Goal: Task Accomplishment & Management: Manage account settings

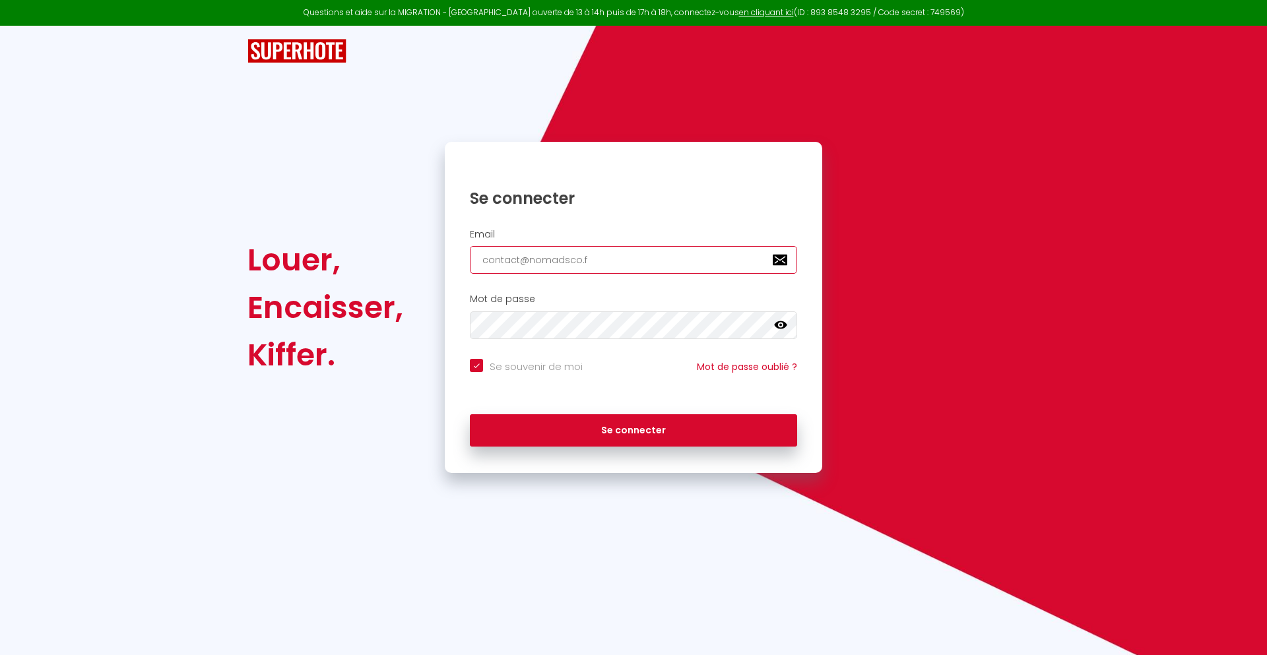
type input "[EMAIL_ADDRESS][DOMAIN_NAME]"
checkbox input "true"
type input "[EMAIL_ADDRESS][DOMAIN_NAME]"
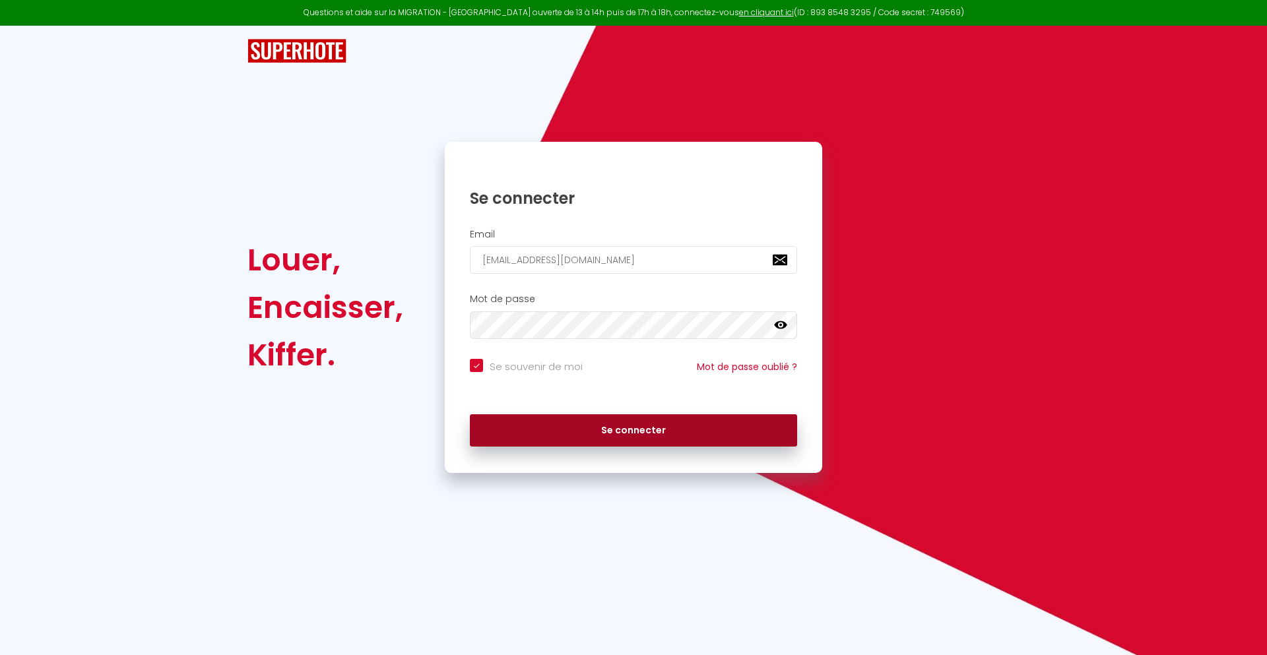
click at [633, 430] on button "Se connecter" at bounding box center [633, 430] width 327 height 33
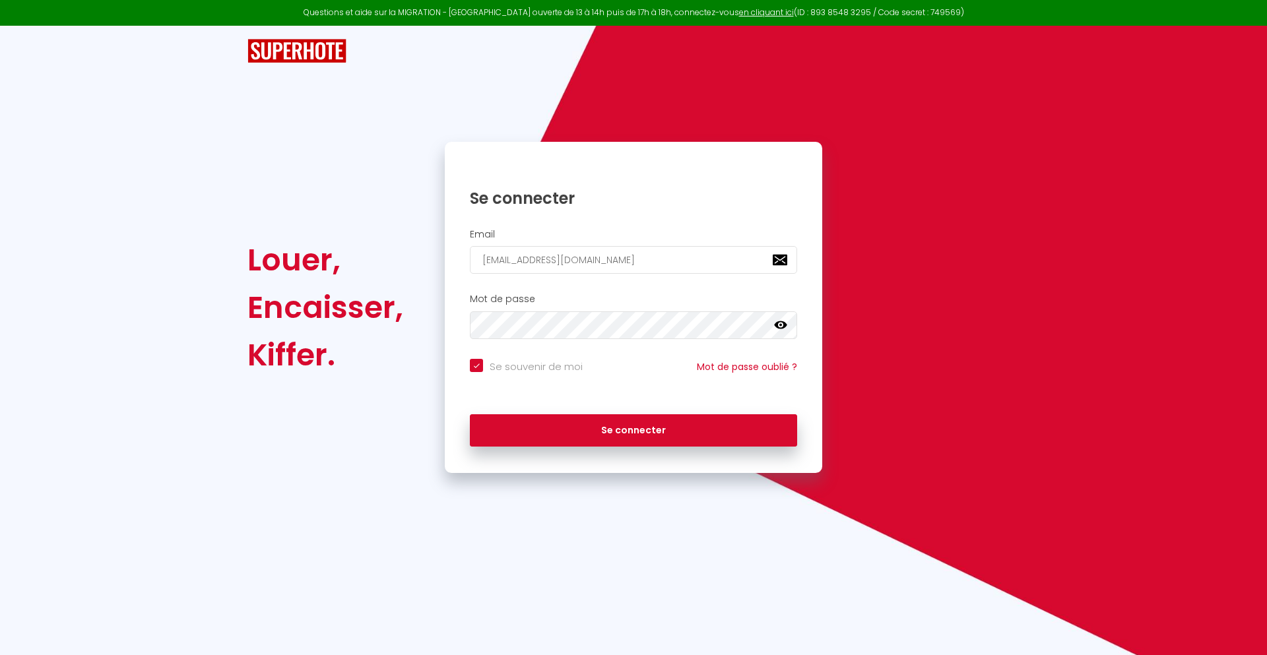
checkbox input "true"
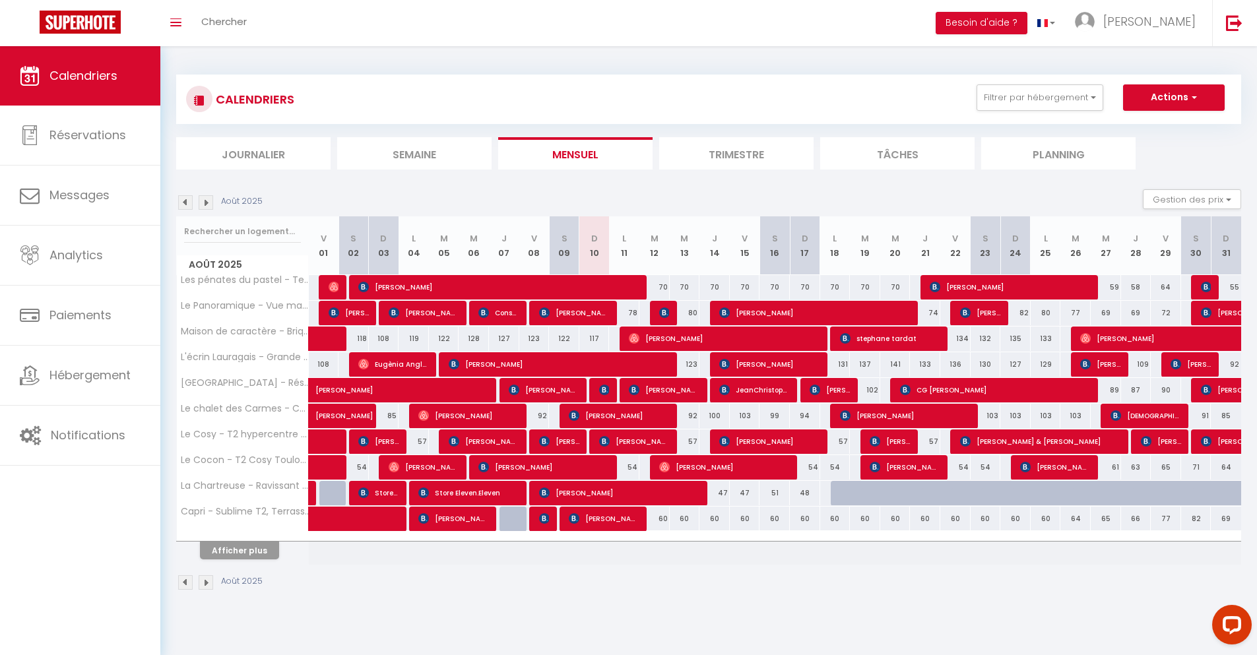
click at [253, 153] on li "Journalier" at bounding box center [253, 153] width 154 height 32
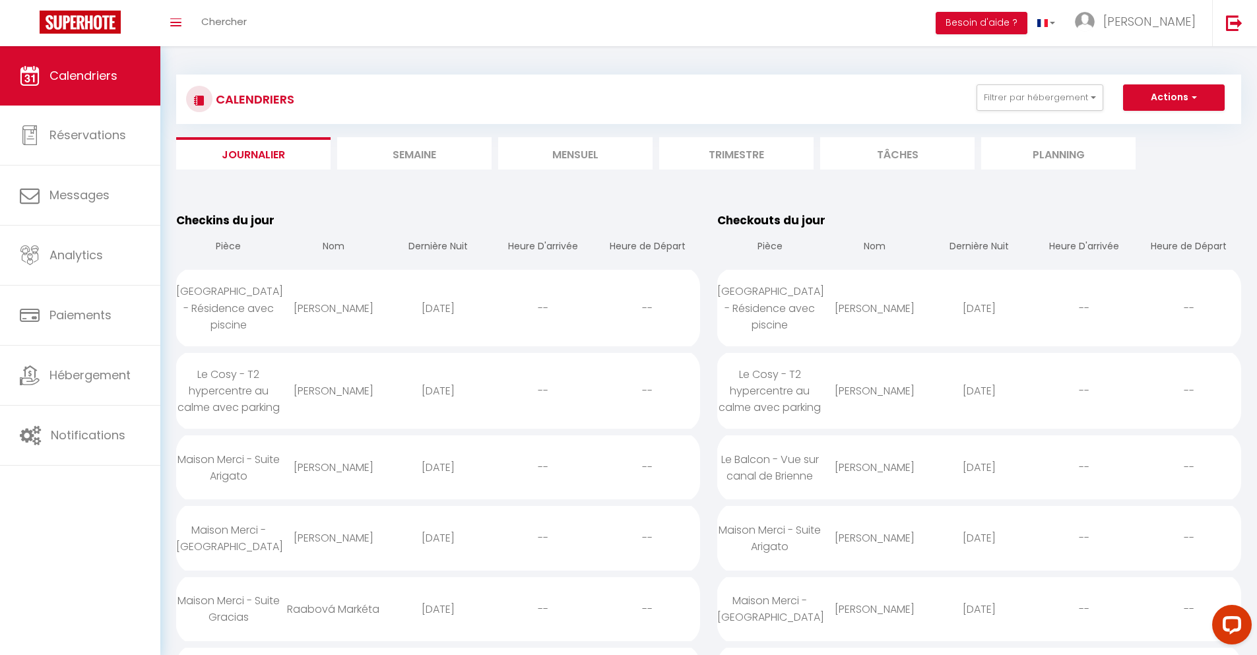
scroll to position [3267, 0]
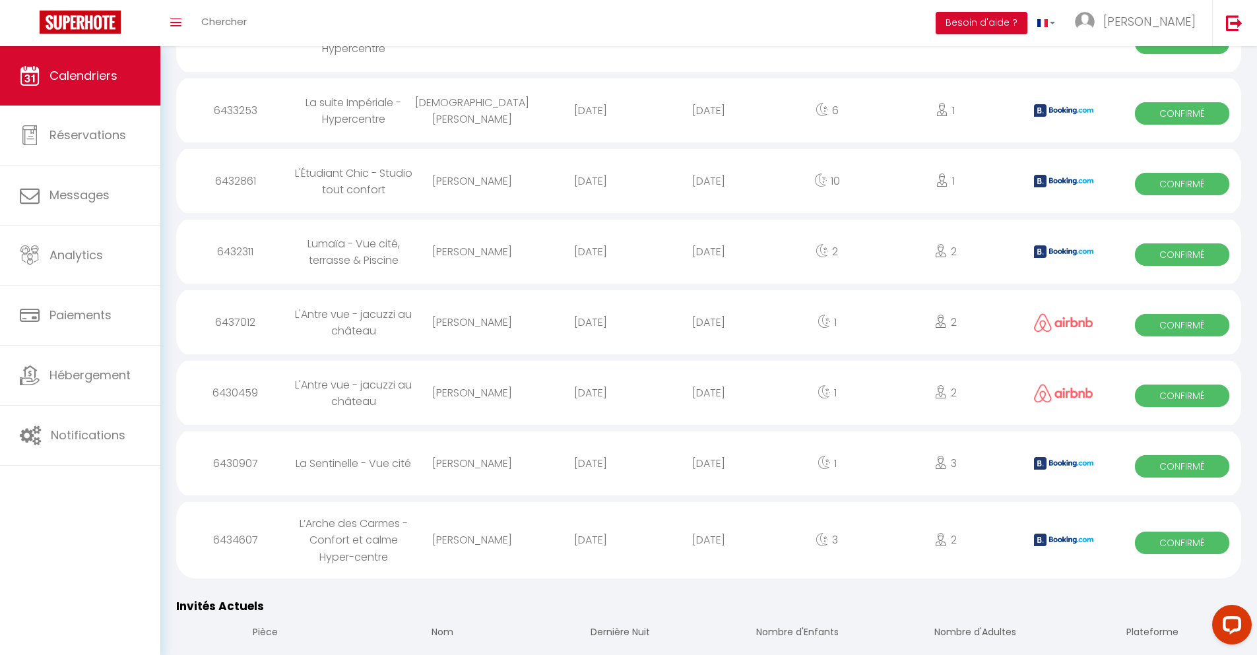
select select "0"
select select "1"
select select
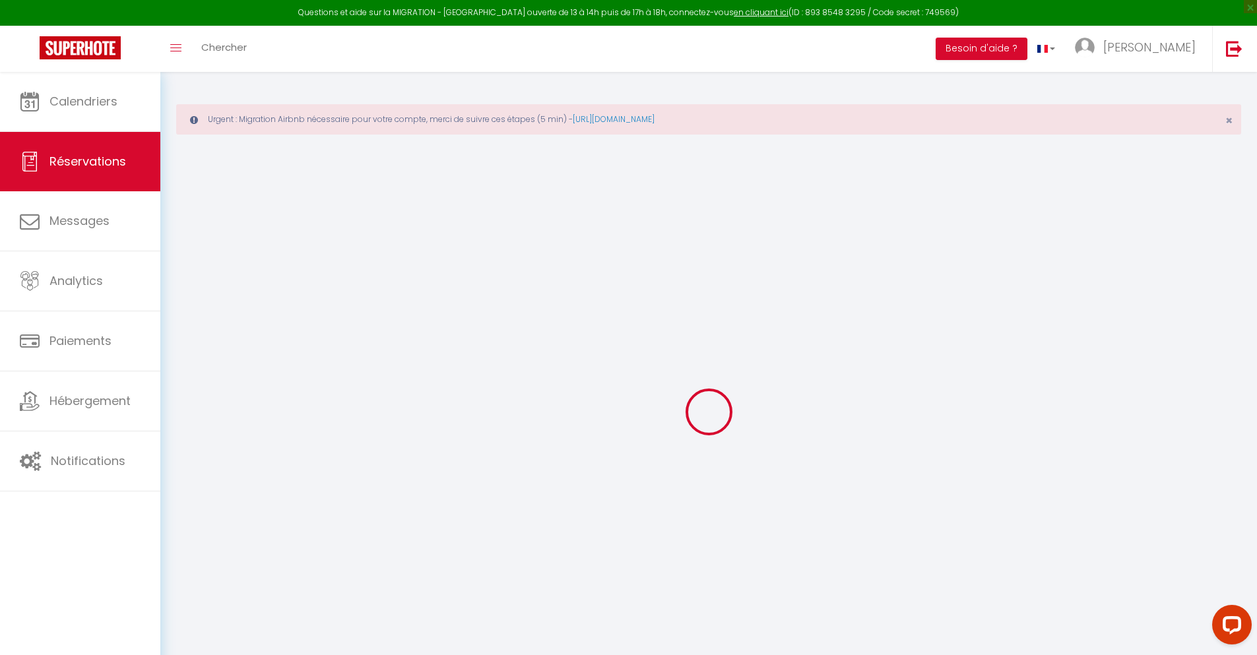
select select
checkbox input "false"
type textarea "** THIS RESERVATION HAS BEEN PRE-PAID ** BOOKING NOTE : Payment charge is EUR 2…"
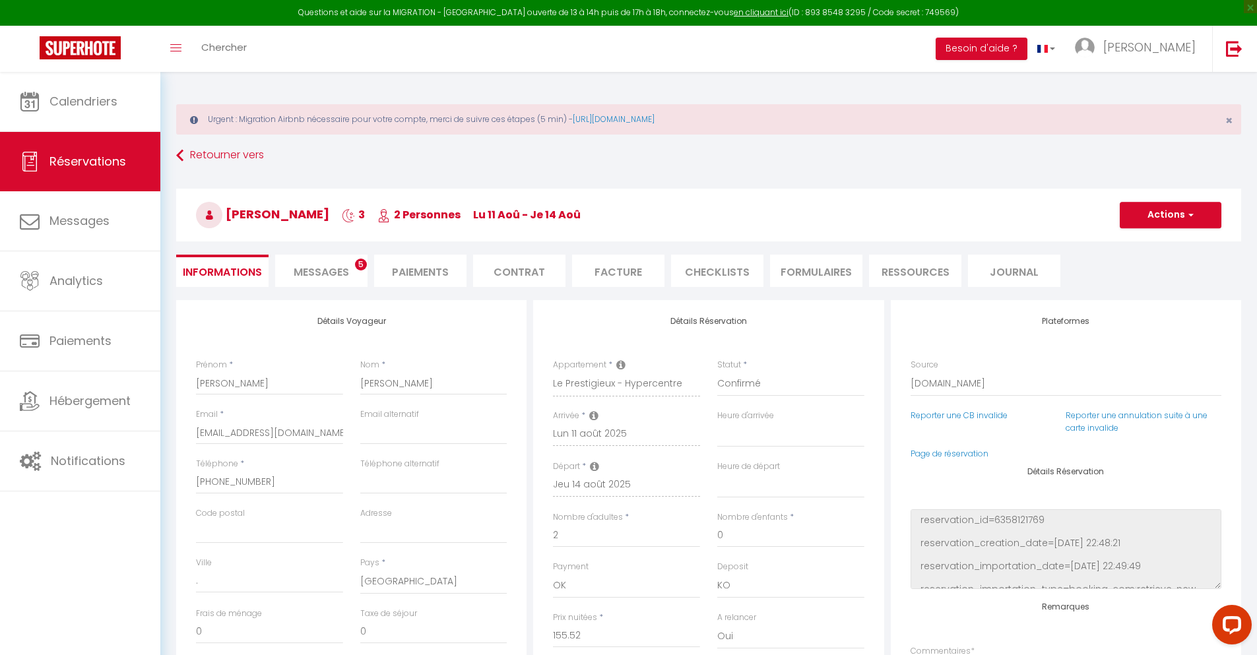
type input "40"
type input "10.18"
select select
checkbox input "false"
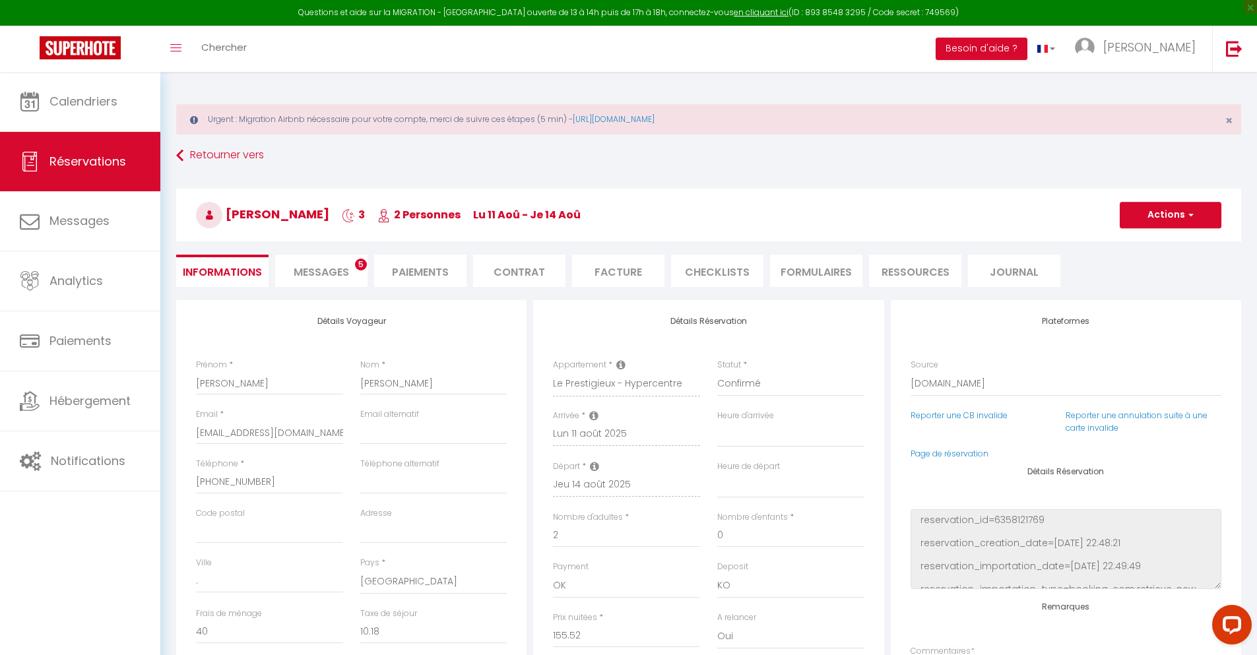
select select
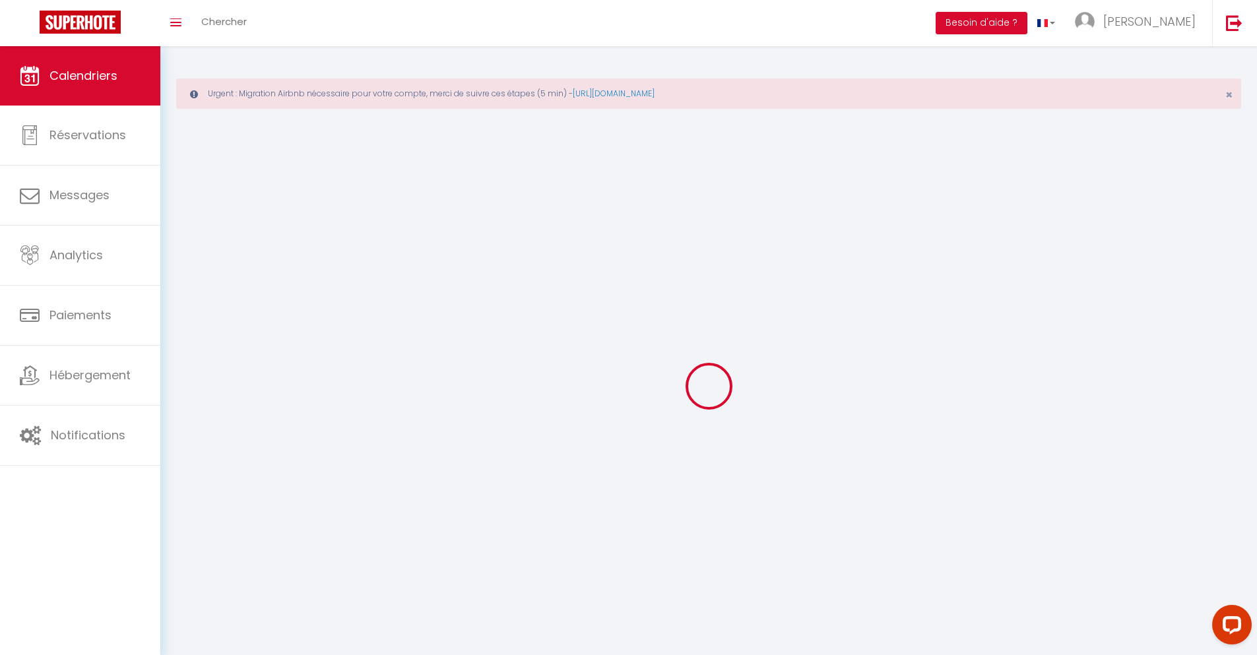
scroll to position [72, 0]
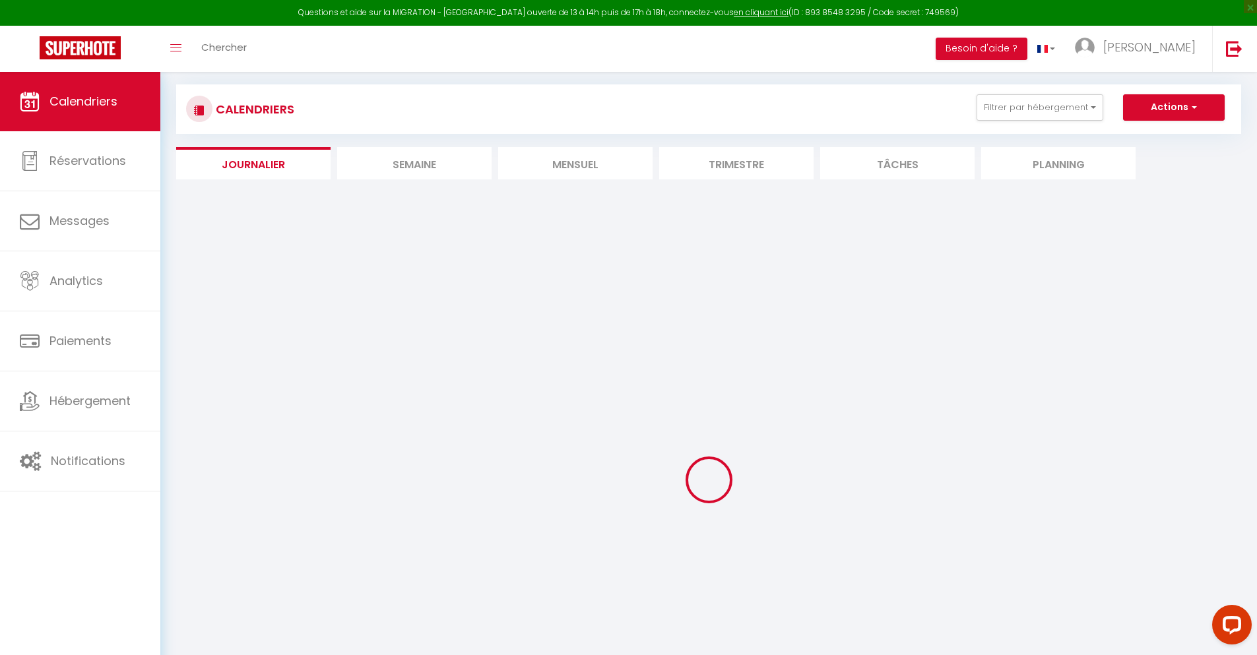
select select
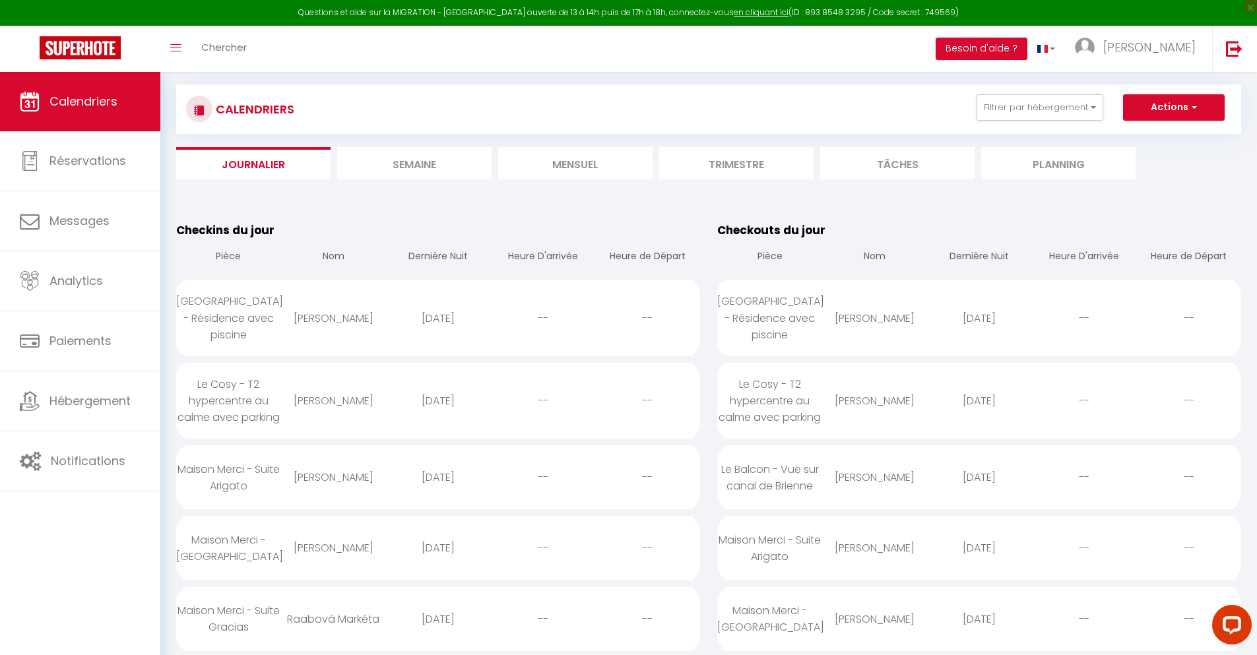
scroll to position [3419, 0]
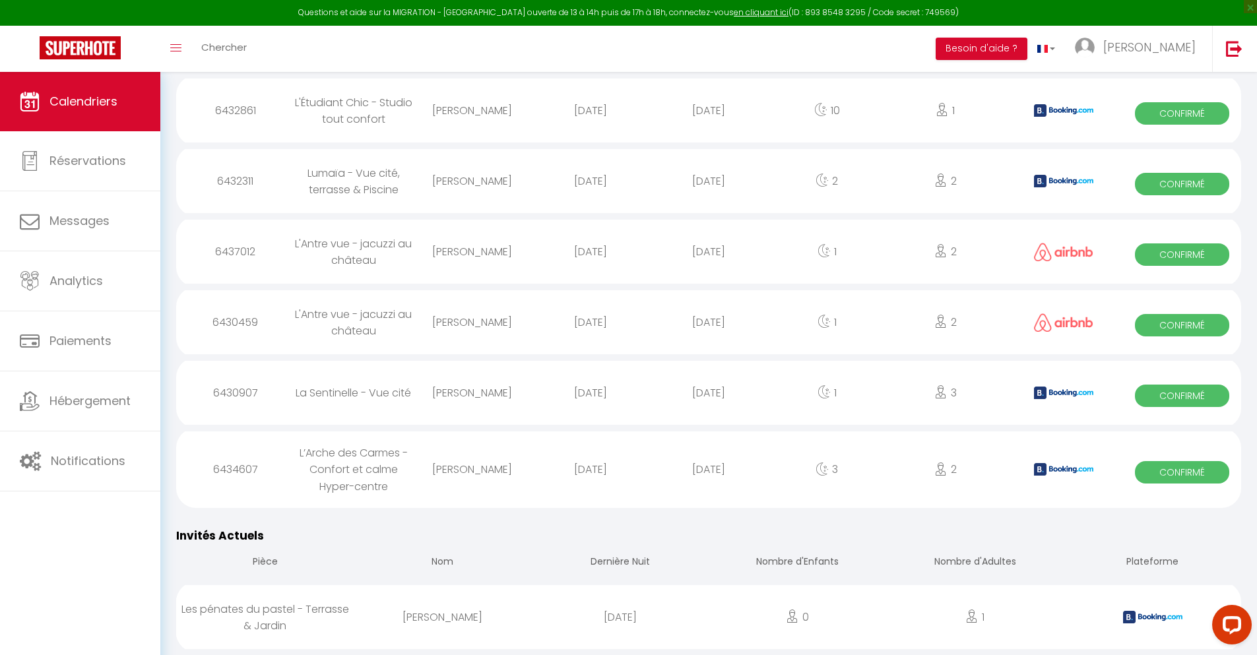
select select "0"
select select "1"
select select
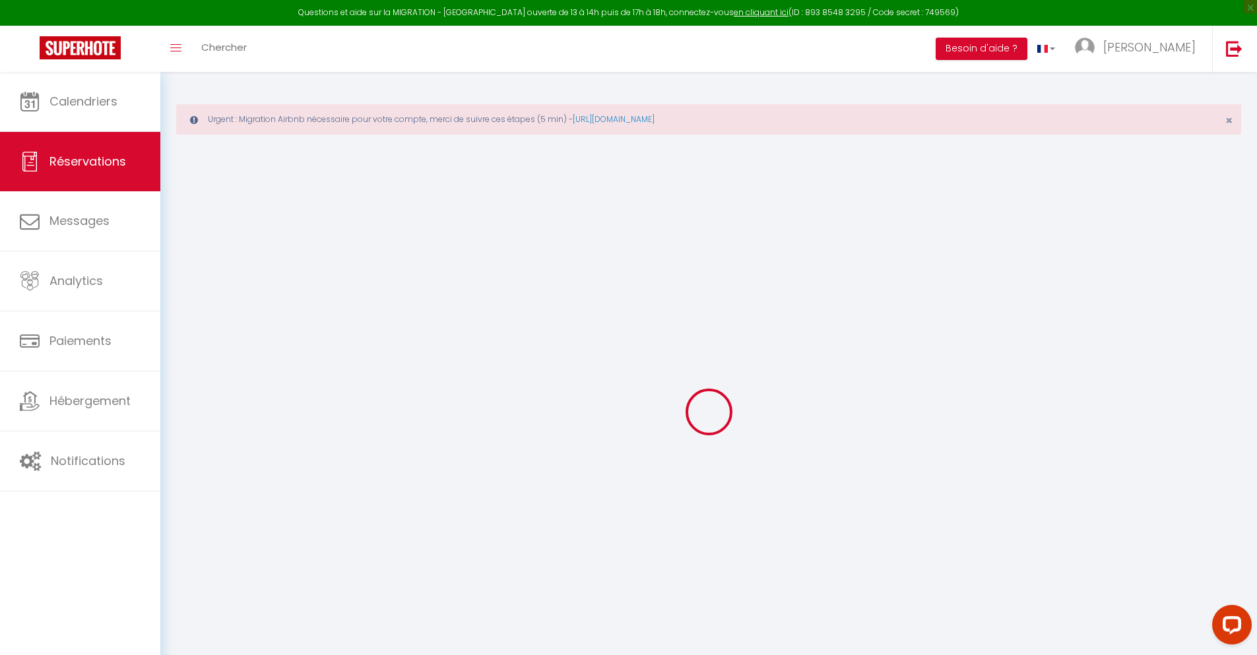
select select
checkbox input "false"
select select
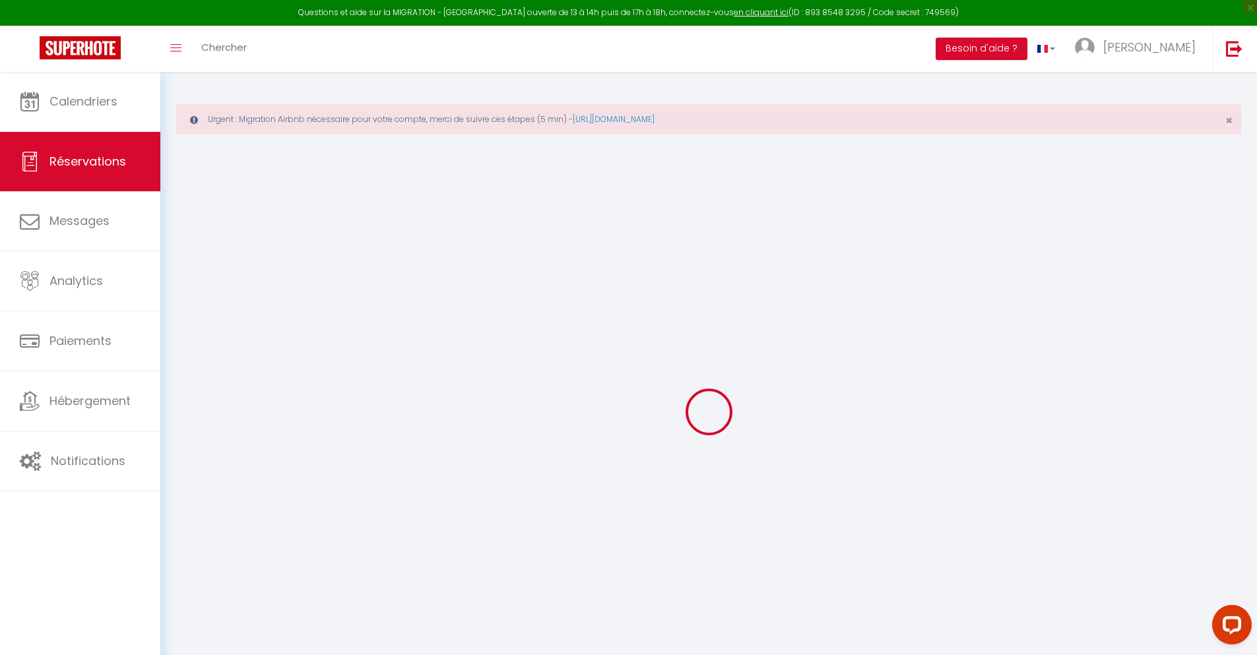
checkbox input "false"
type textarea "** THIS RESERVATION HAS BEEN PRE-PAID ** Reservation has a cancellation grace p…"
type input "40"
type input "17.81"
select select
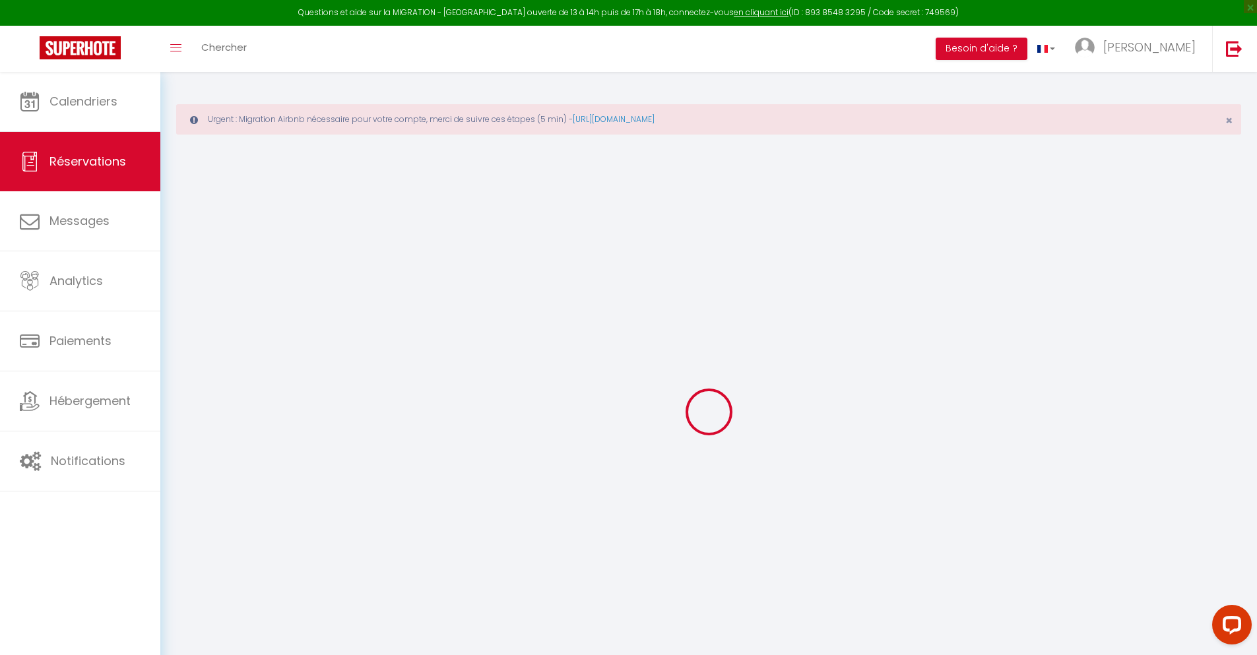
select select
checkbox input "false"
select select
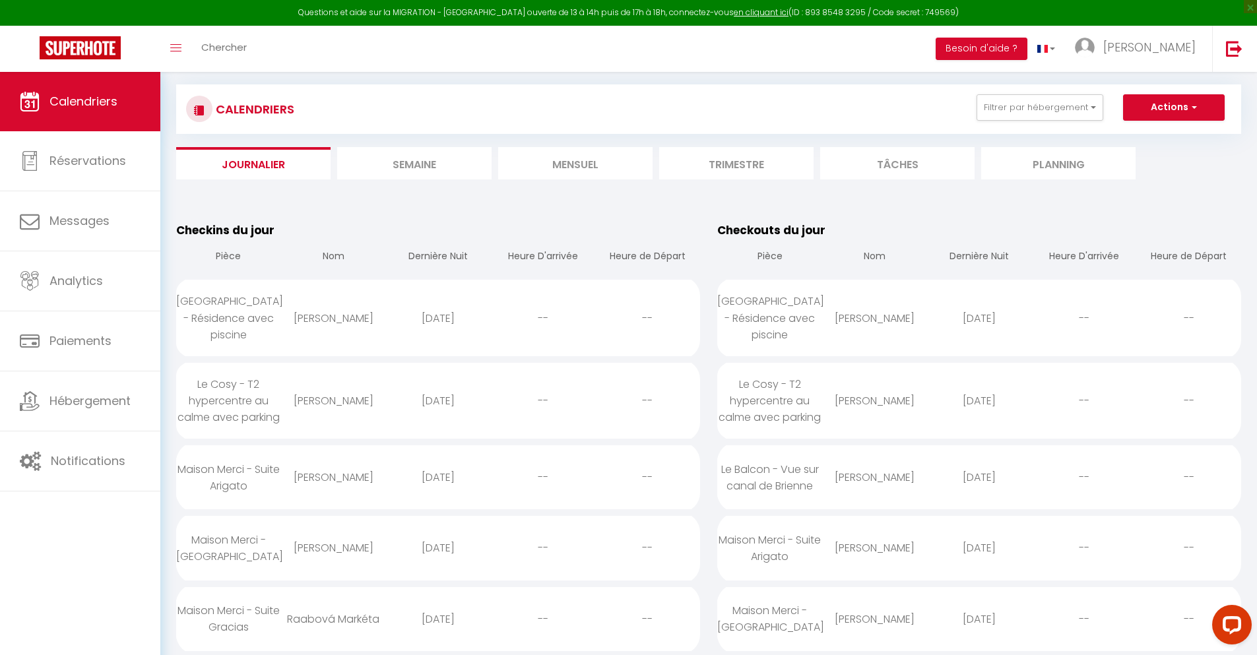
scroll to position [3490, 0]
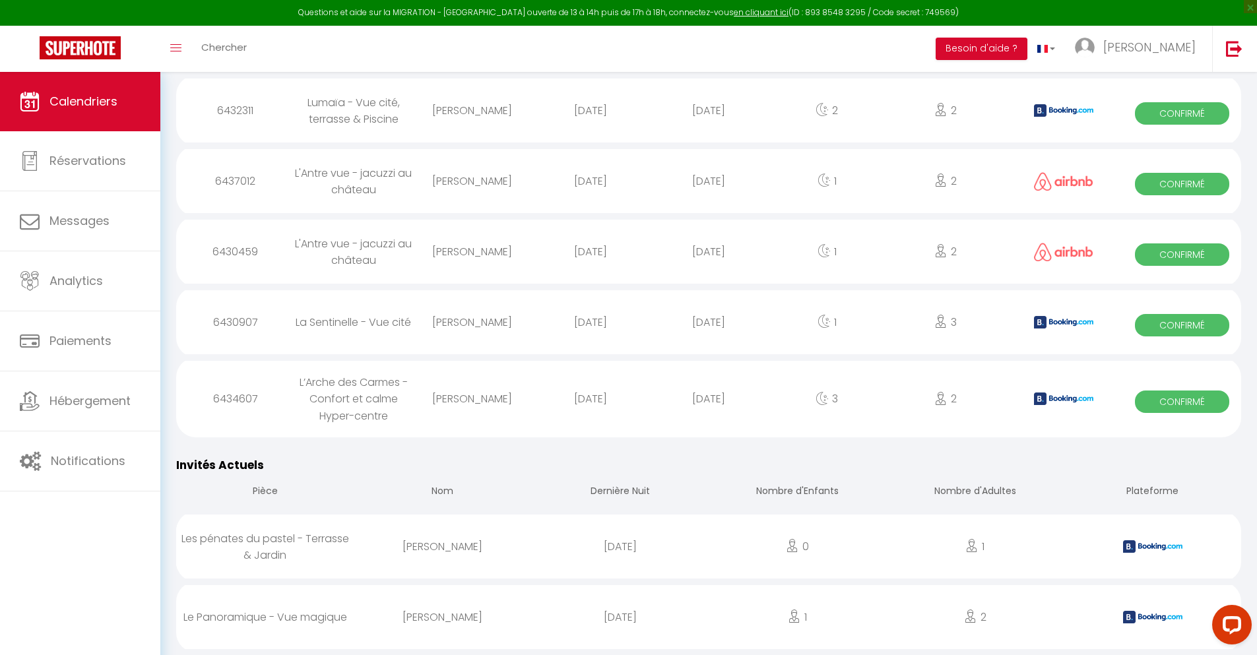
select select "0"
select select "1"
select select
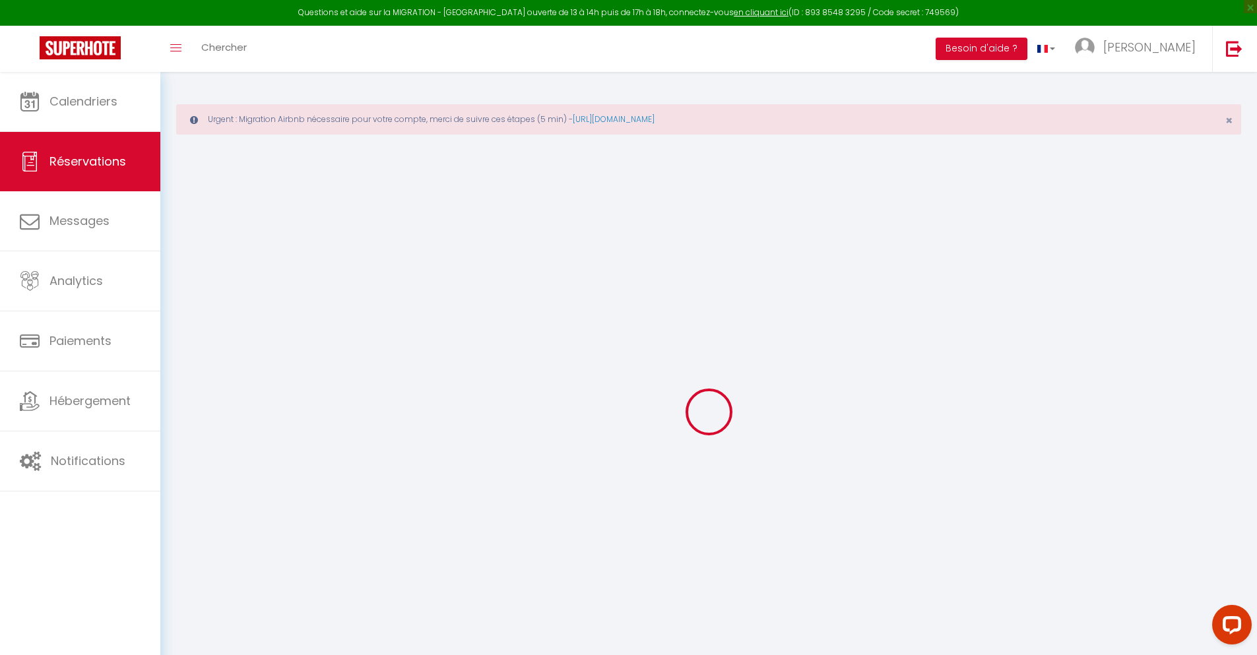
select select
checkbox input "false"
select select
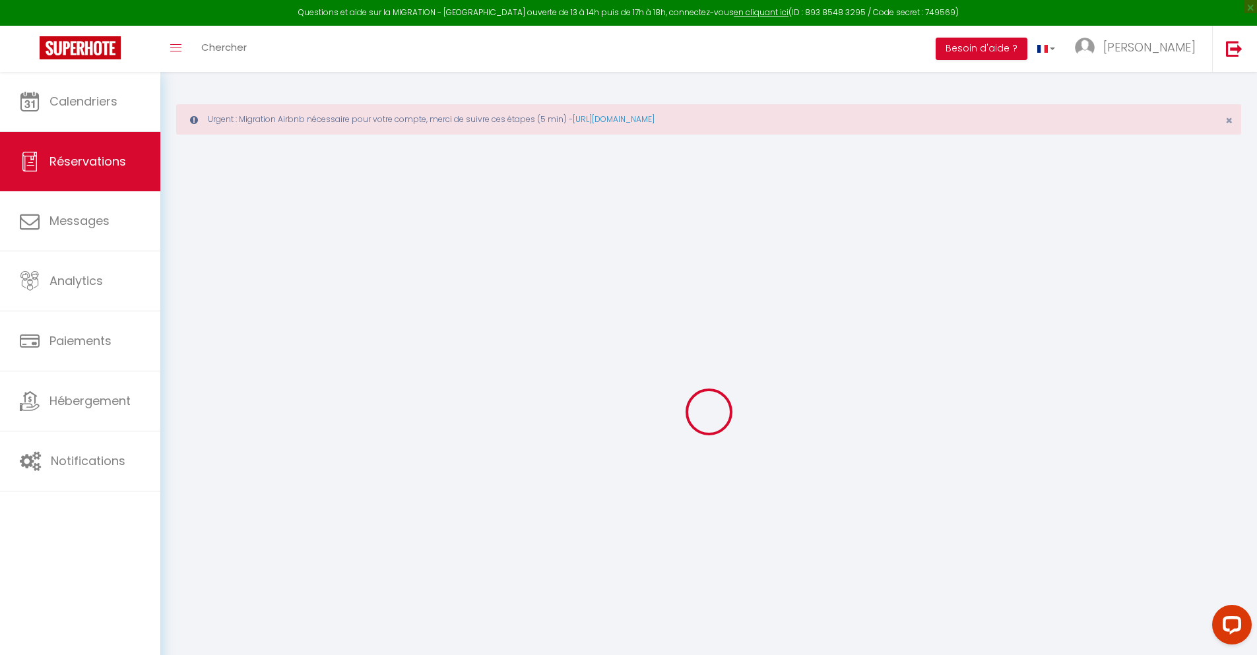
checkbox input "false"
type textarea "** THIS RESERVATION HAS BEEN PRE-PAID ** BOOKING NOTE : Payment charge is EUR 8…"
type input "40"
type input "36.99"
select select
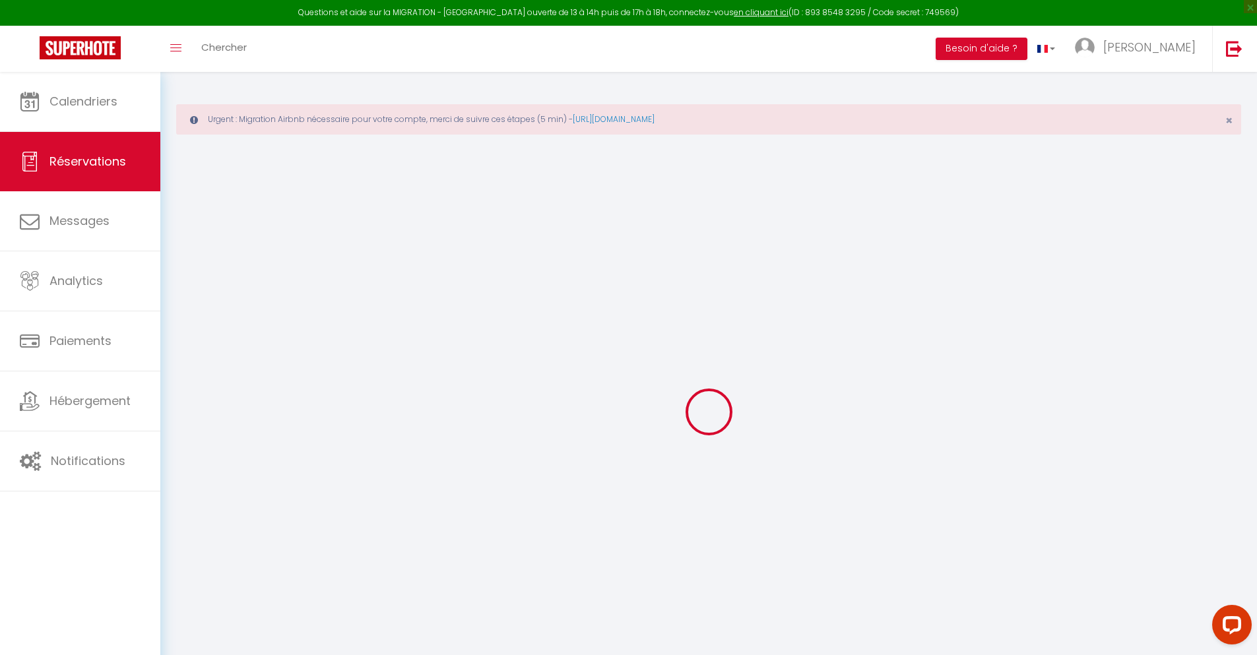
select select
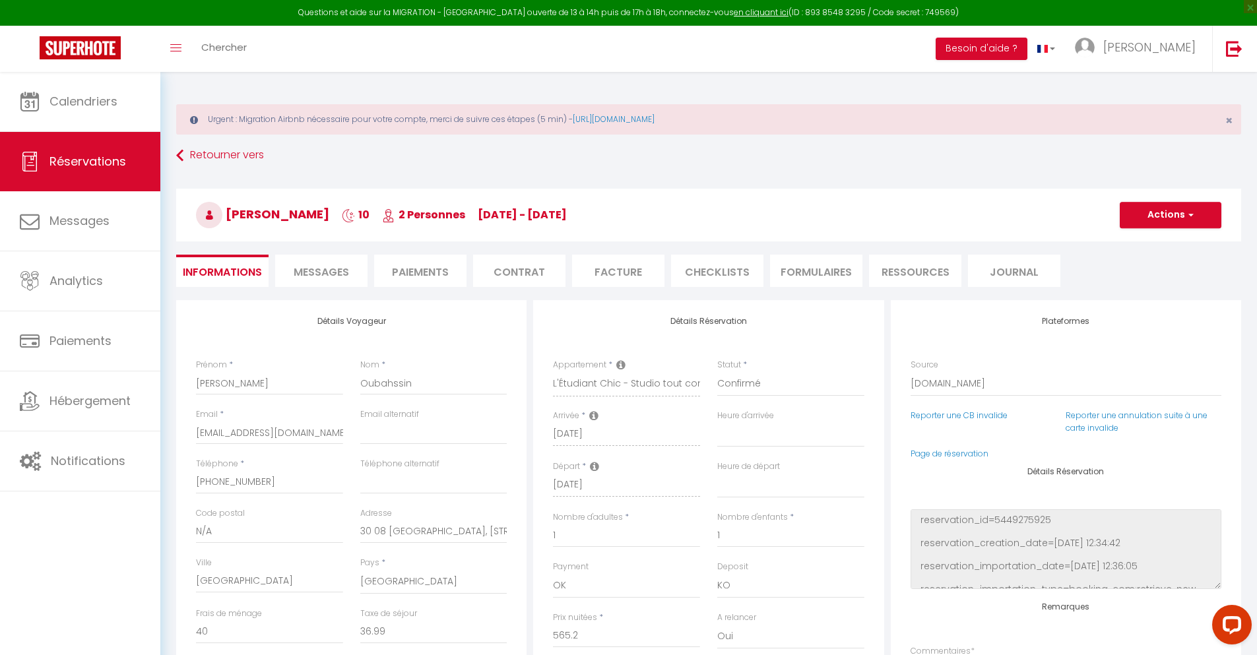
checkbox input "false"
select select
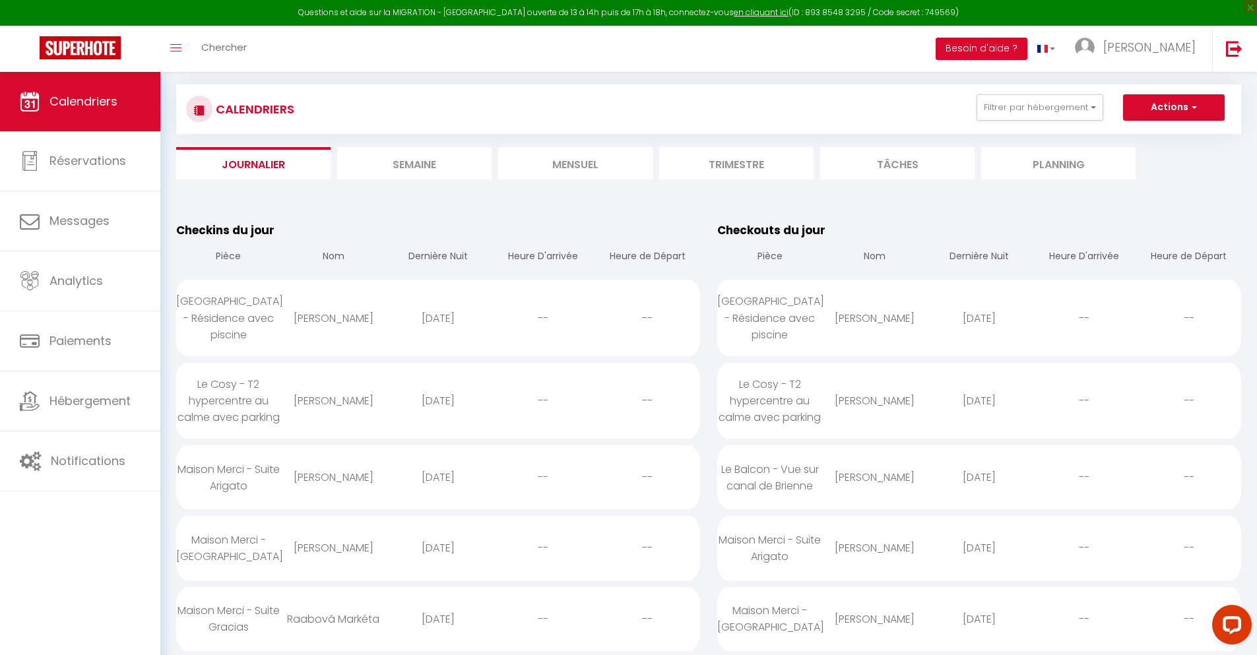
scroll to position [3560, 0]
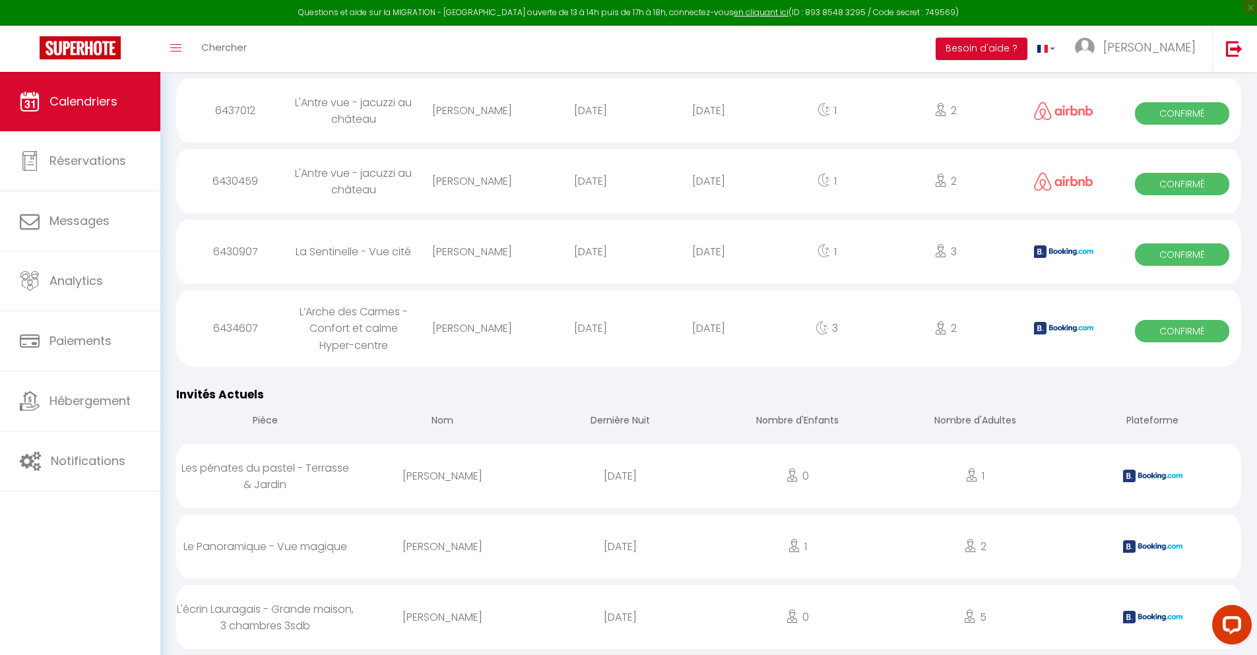
select select "0"
select select "1"
select select
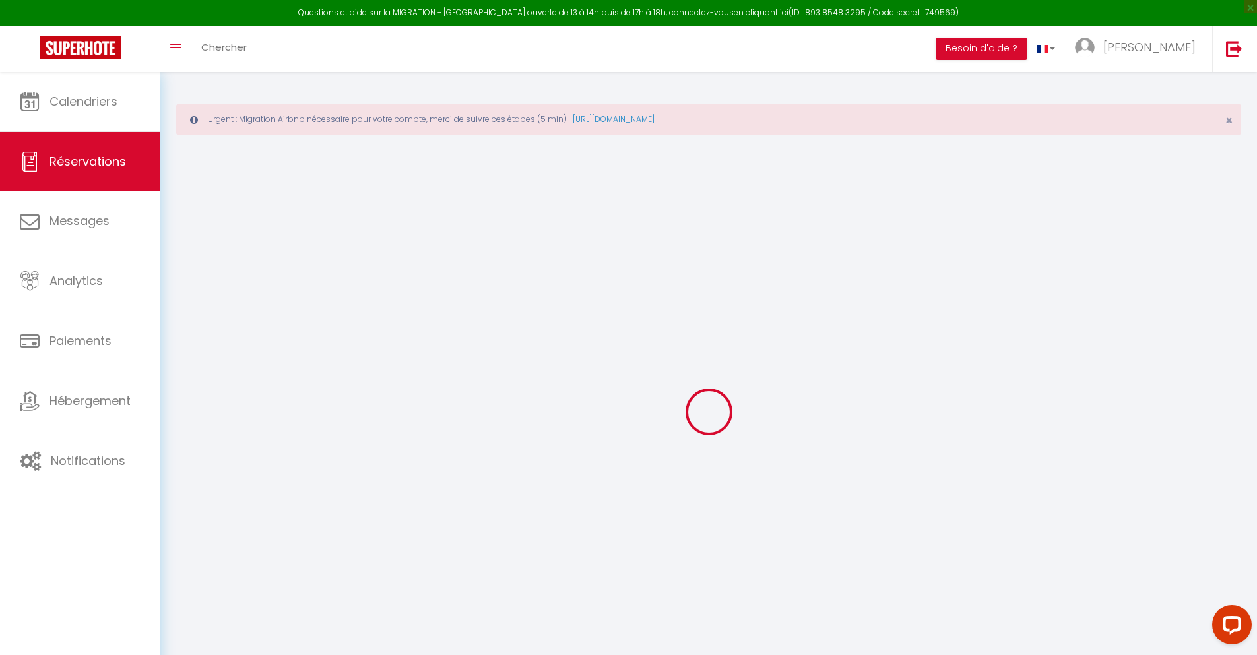
select select
checkbox input "false"
type textarea "** THIS RESERVATION HAS BEEN PRE-PAID ** You have a booker that would like free…"
type input "48"
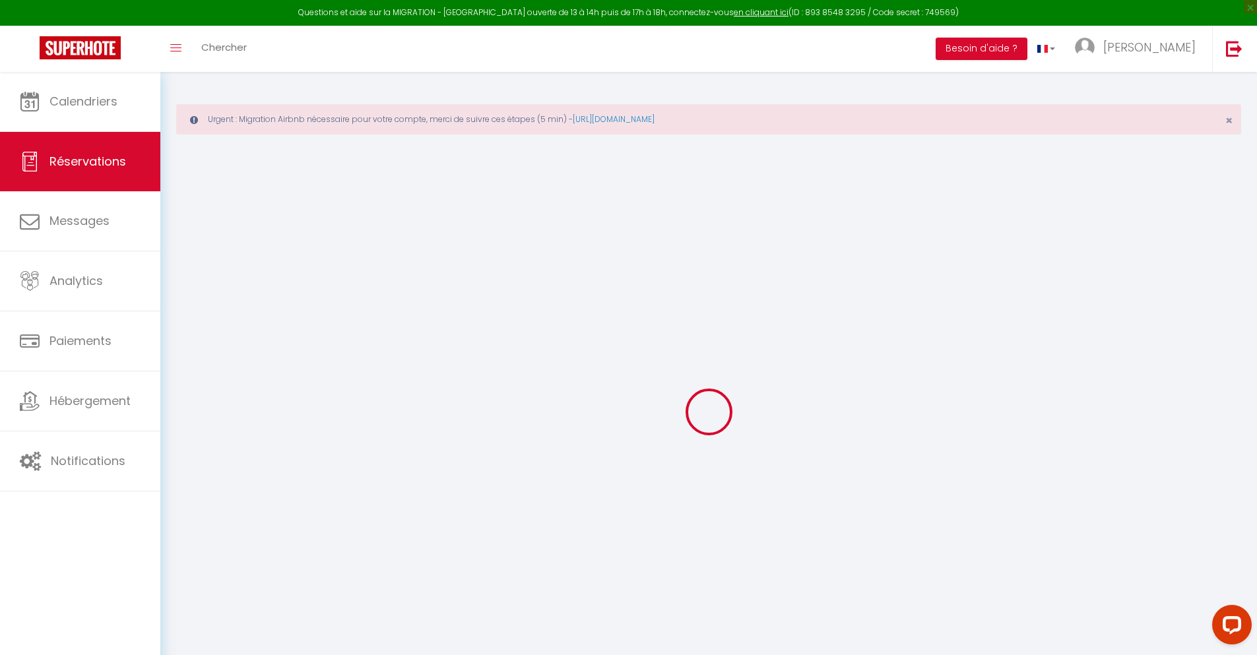
type input "13.67"
select select
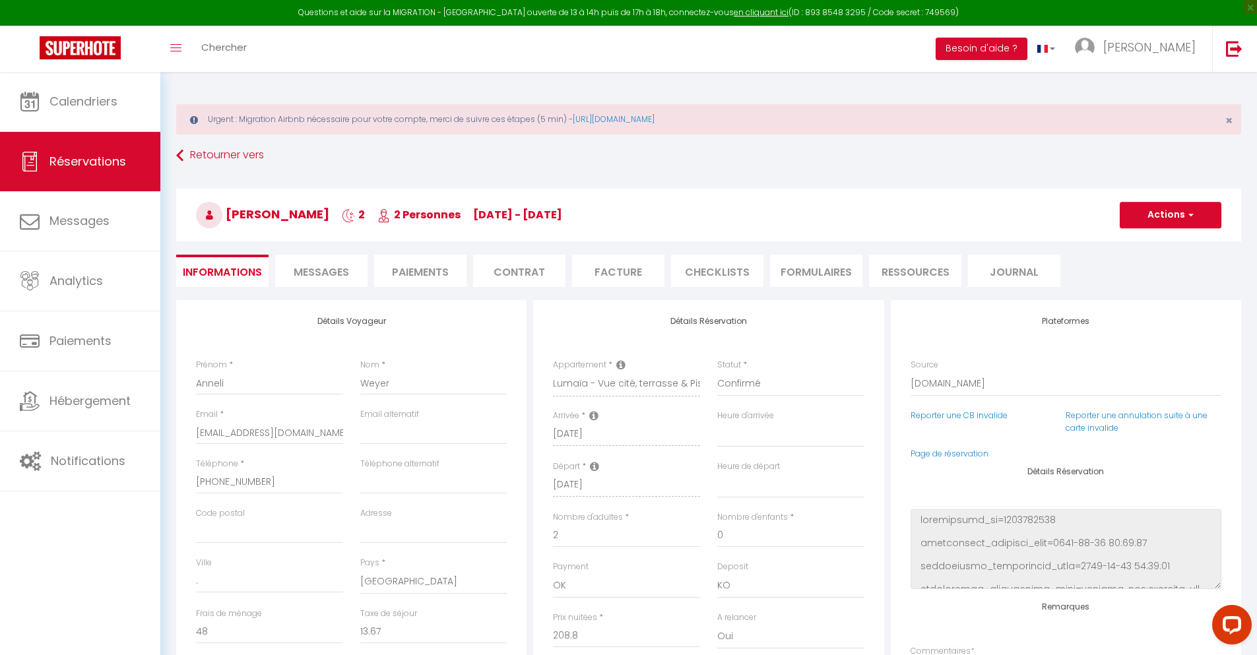
checkbox input "false"
select select
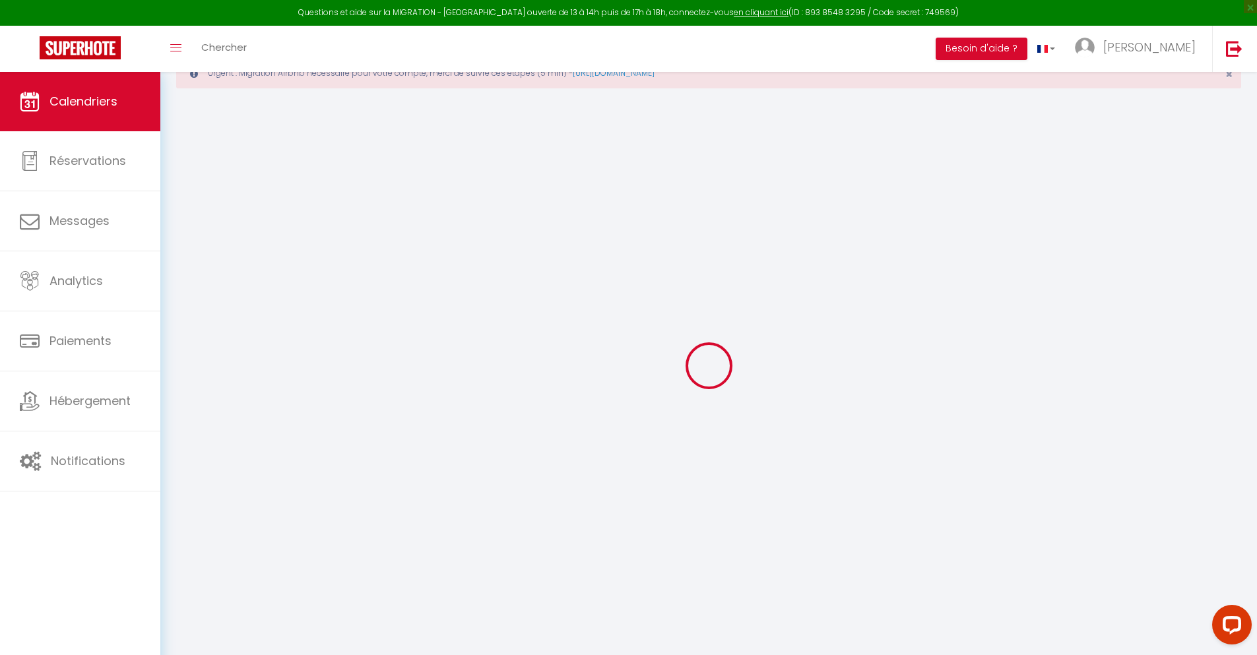
scroll to position [72, 0]
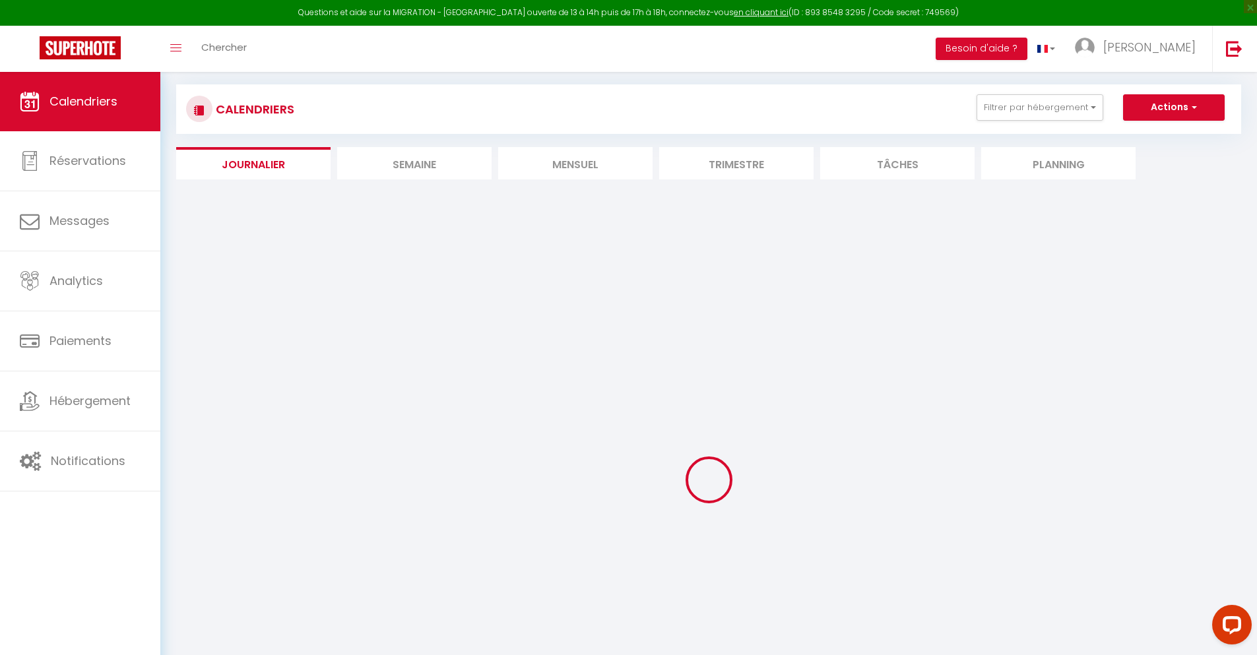
select select
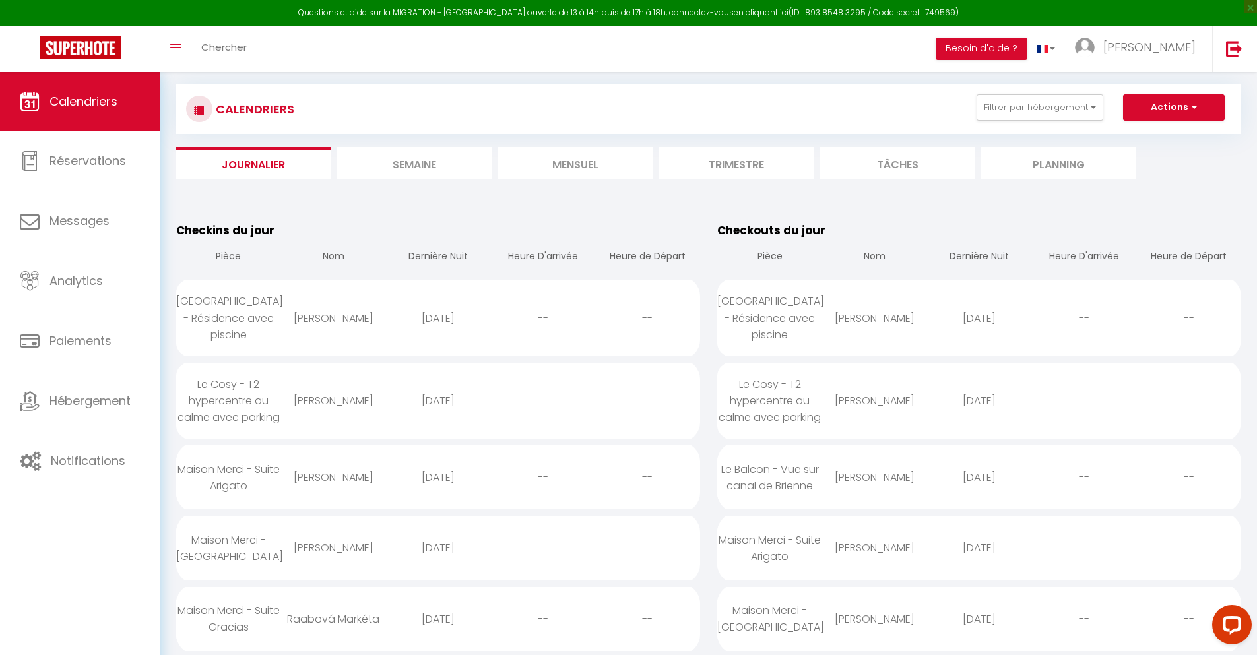
scroll to position [3631, 0]
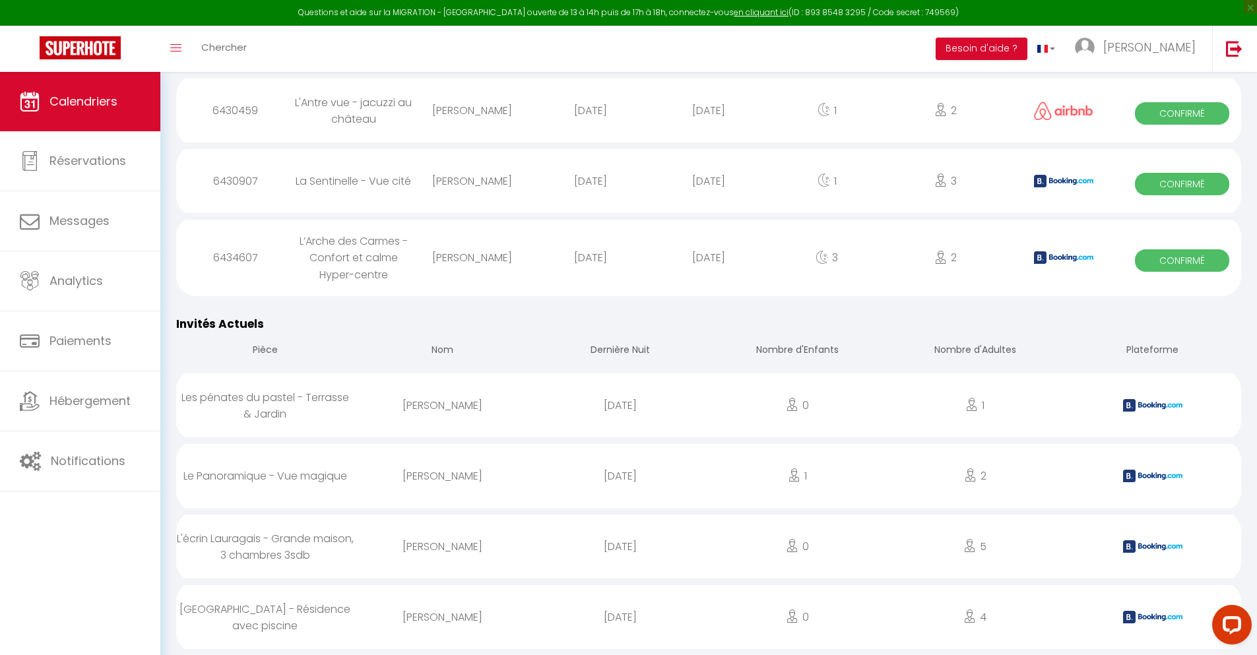
select select "0"
select select "1"
select select
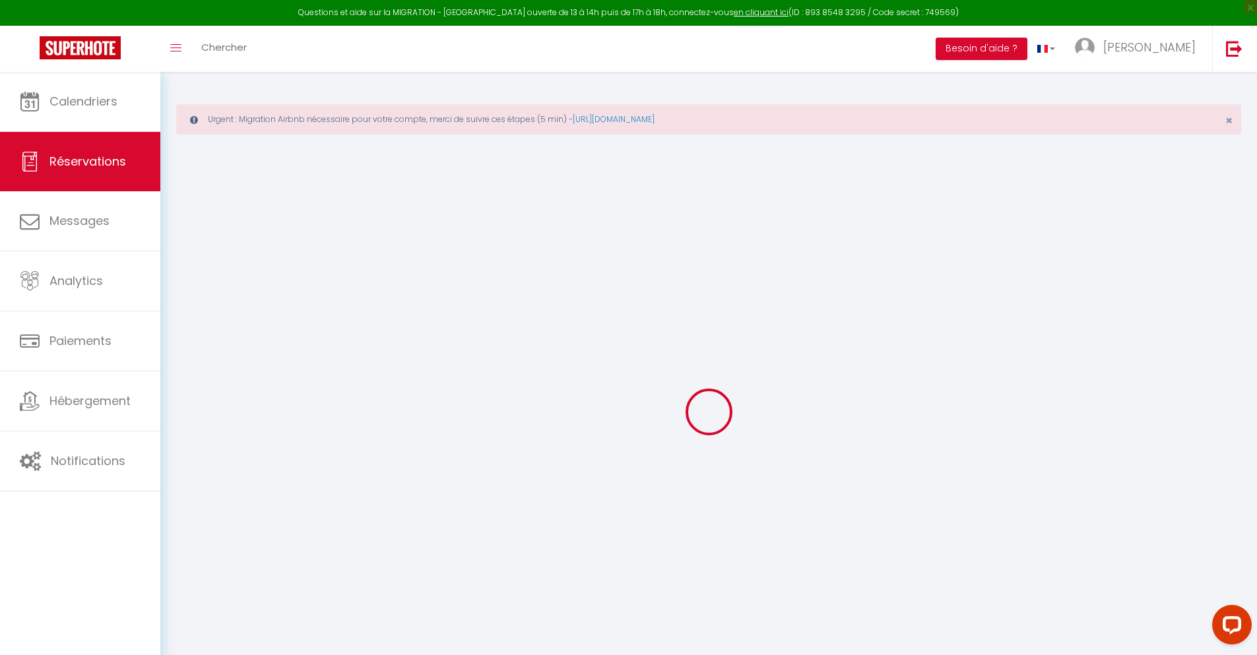
select select
checkbox input "false"
select select
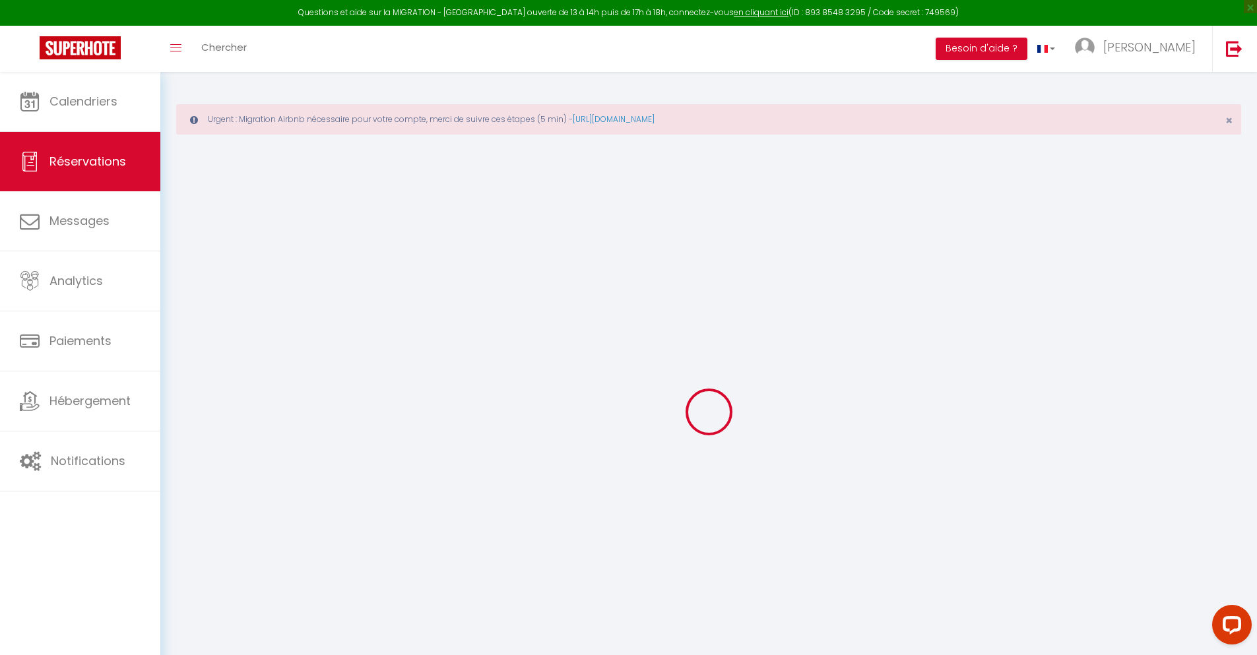
select select
checkbox input "false"
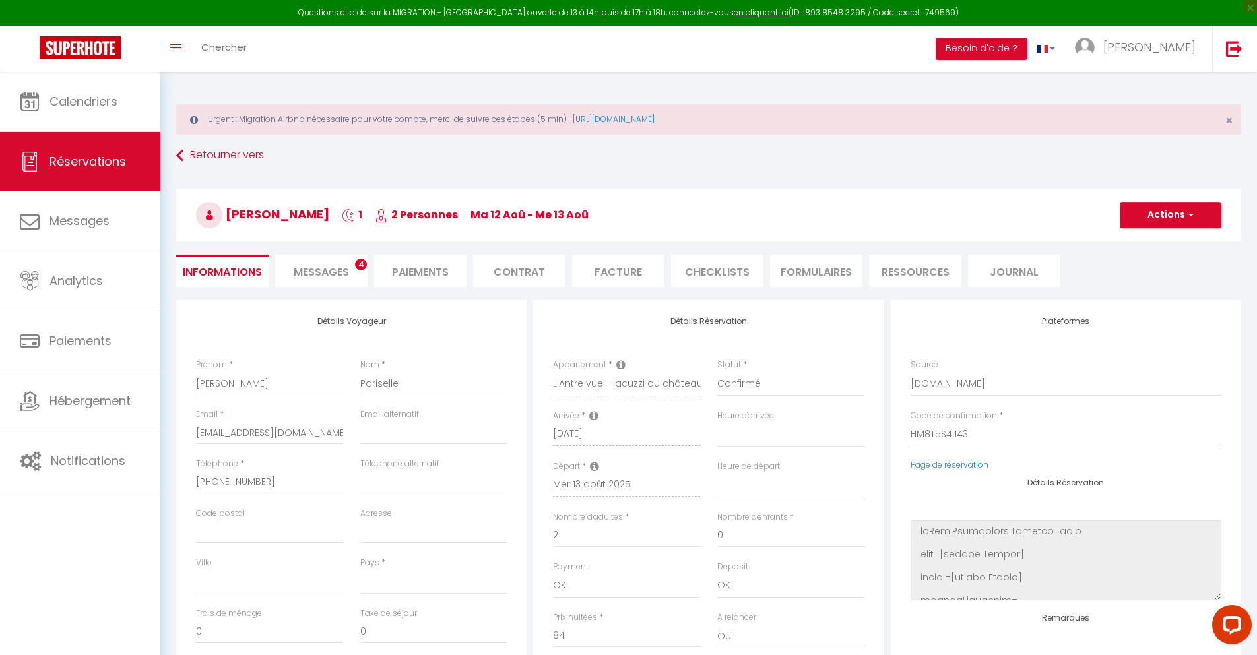
select select
type input "50"
type input "4.23"
select select
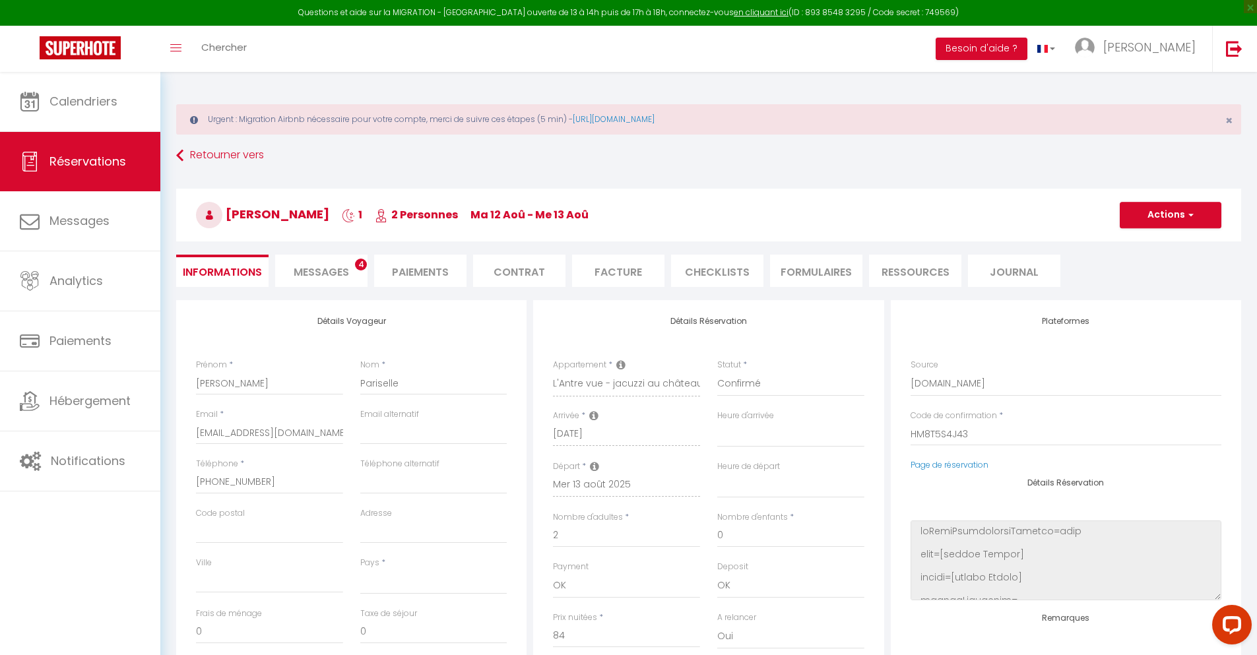
checkbox input "false"
select select
checkbox input "false"
select select
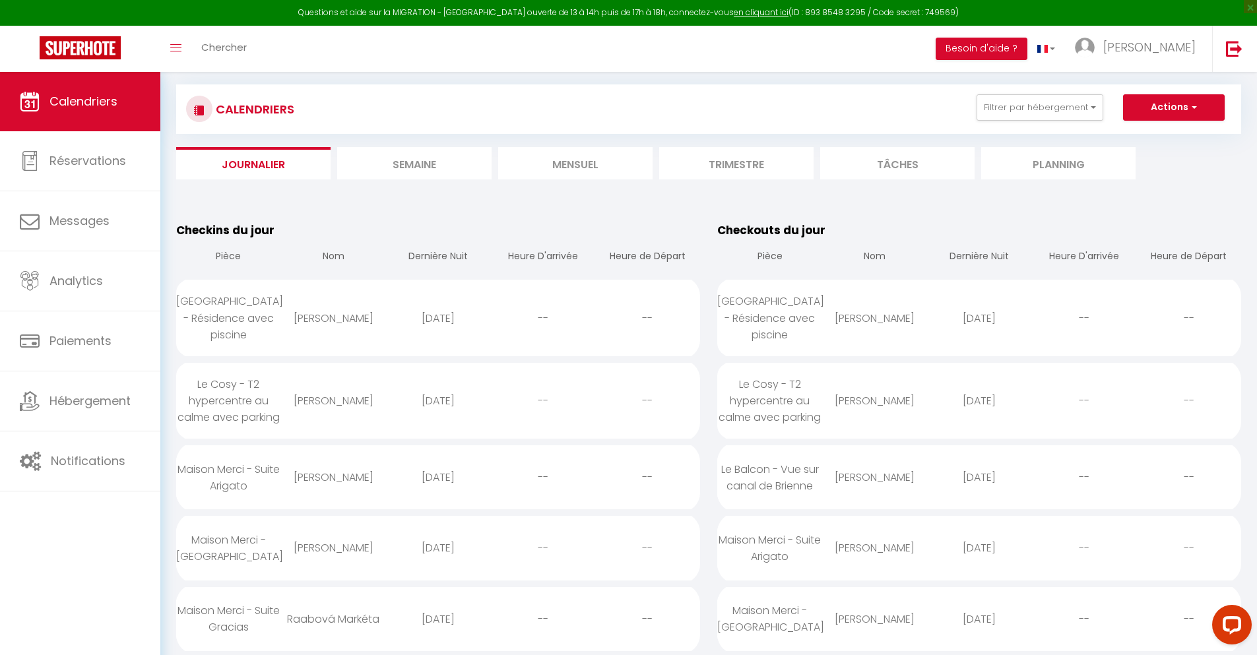
scroll to position [3701, 0]
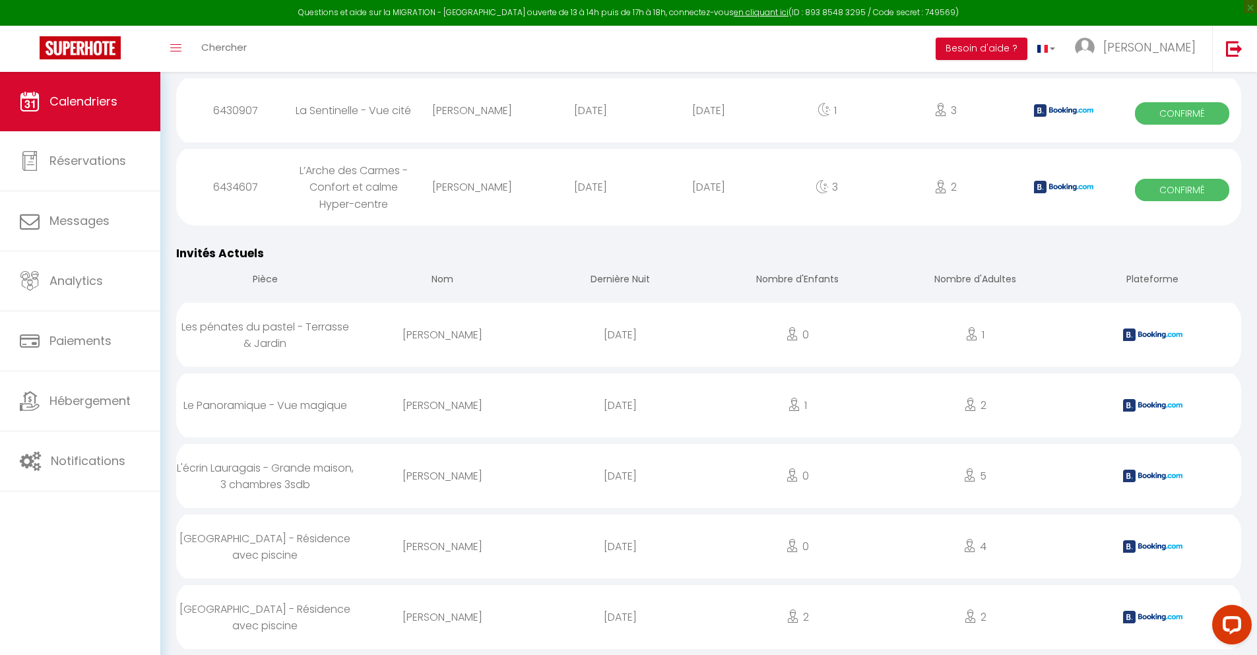
select select "0"
select select "1"
select select
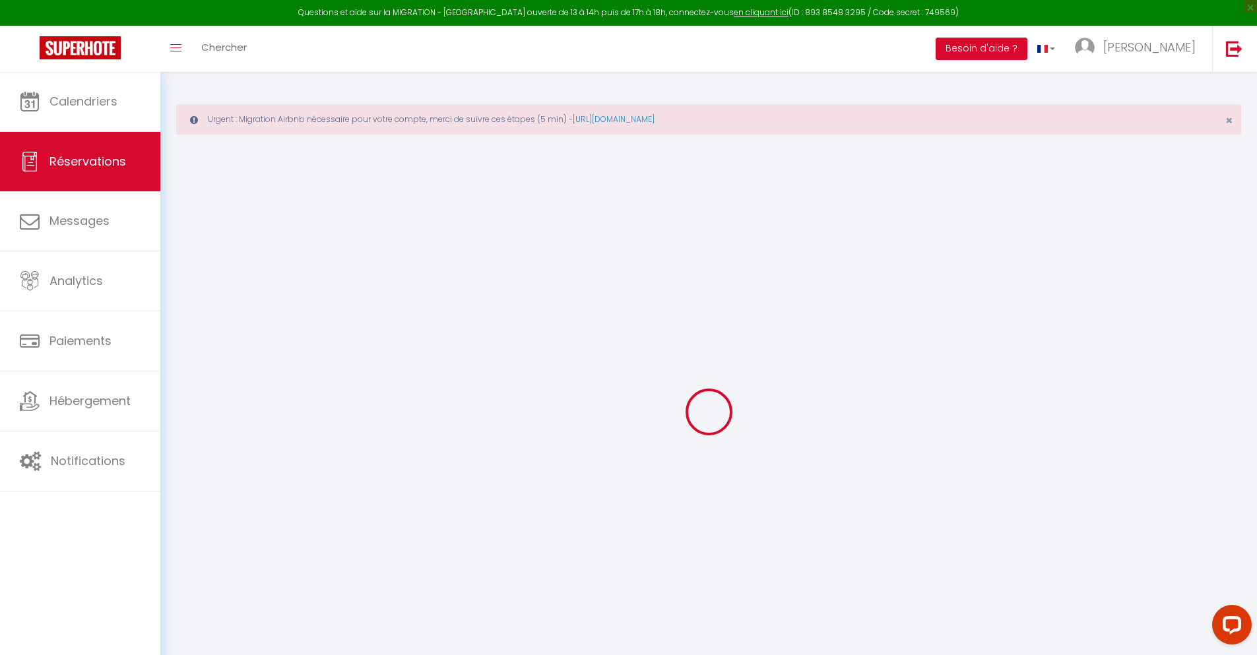
select select
checkbox input "false"
select select
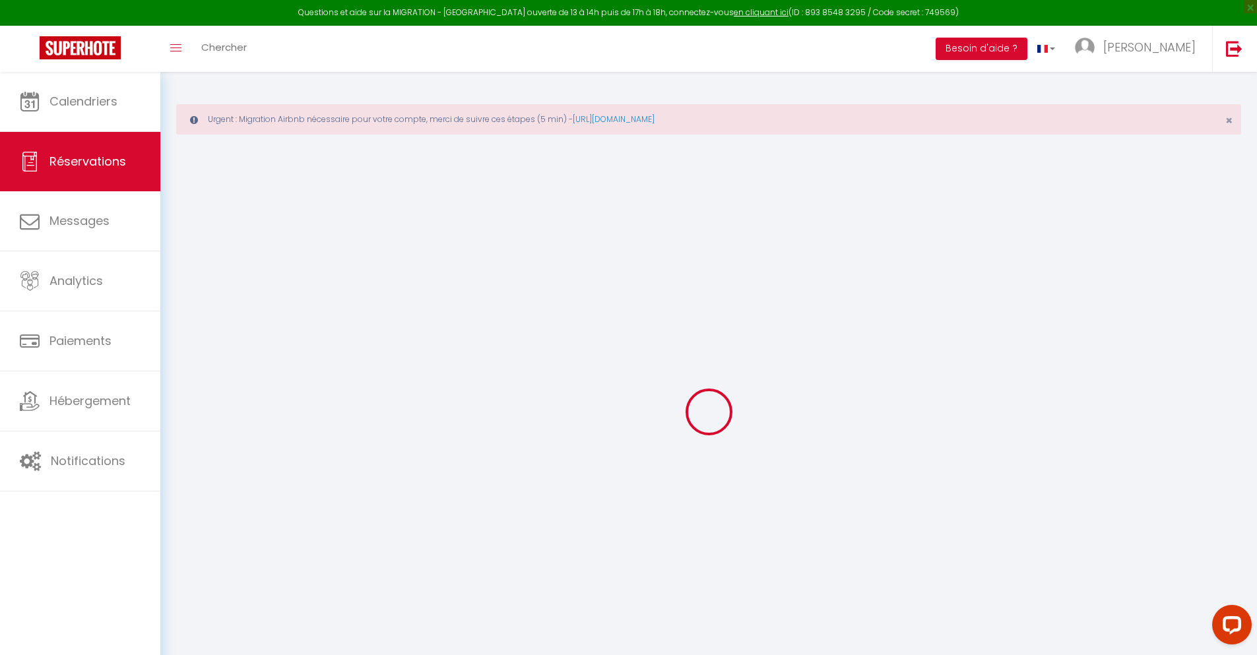
select select
checkbox input "false"
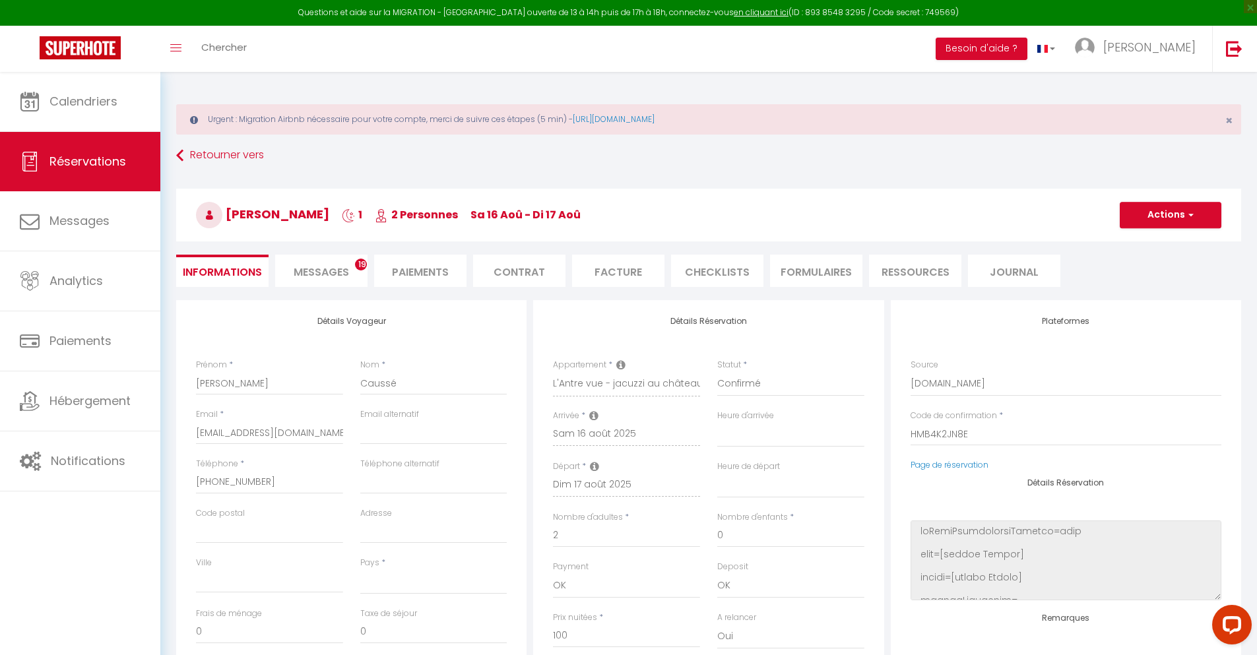
select select
type input "50"
type input "5.04"
select select
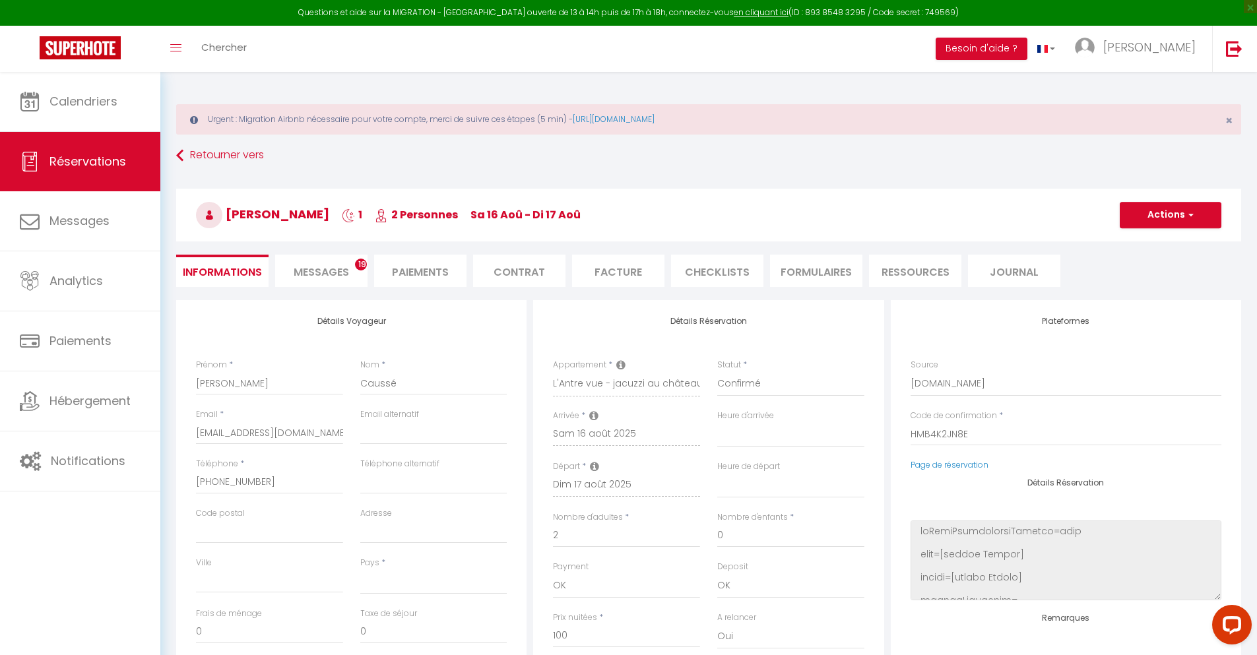
checkbox input "false"
select select
checkbox input "false"
select select
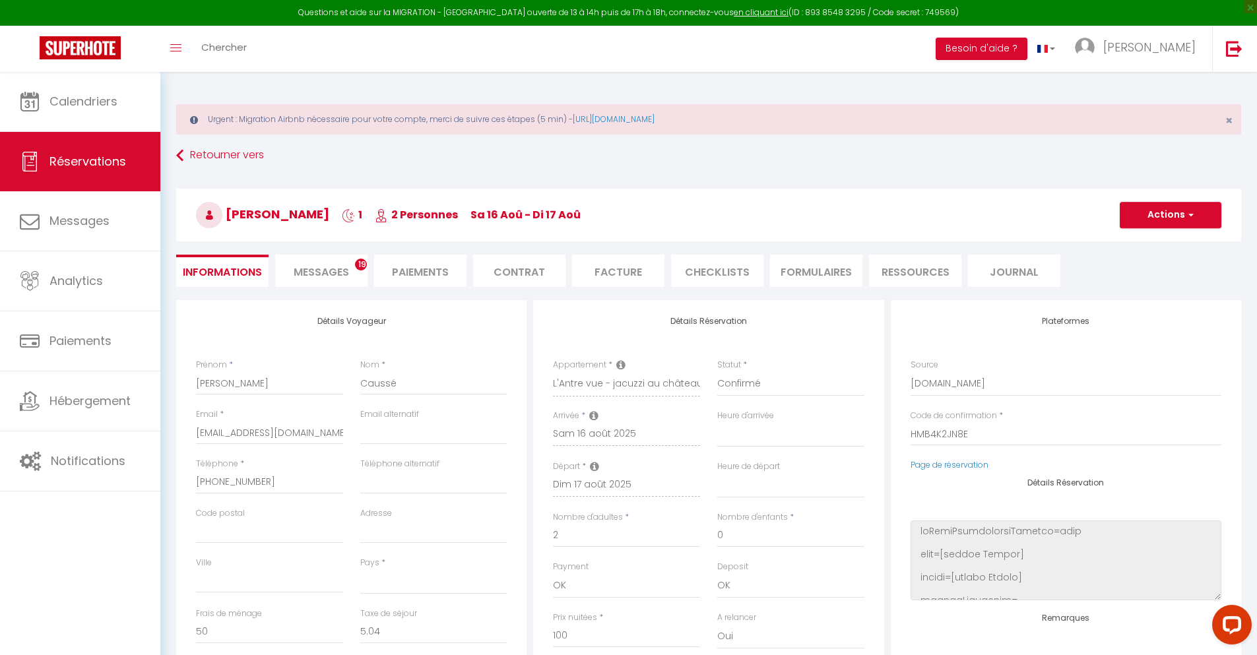
scroll to position [72, 0]
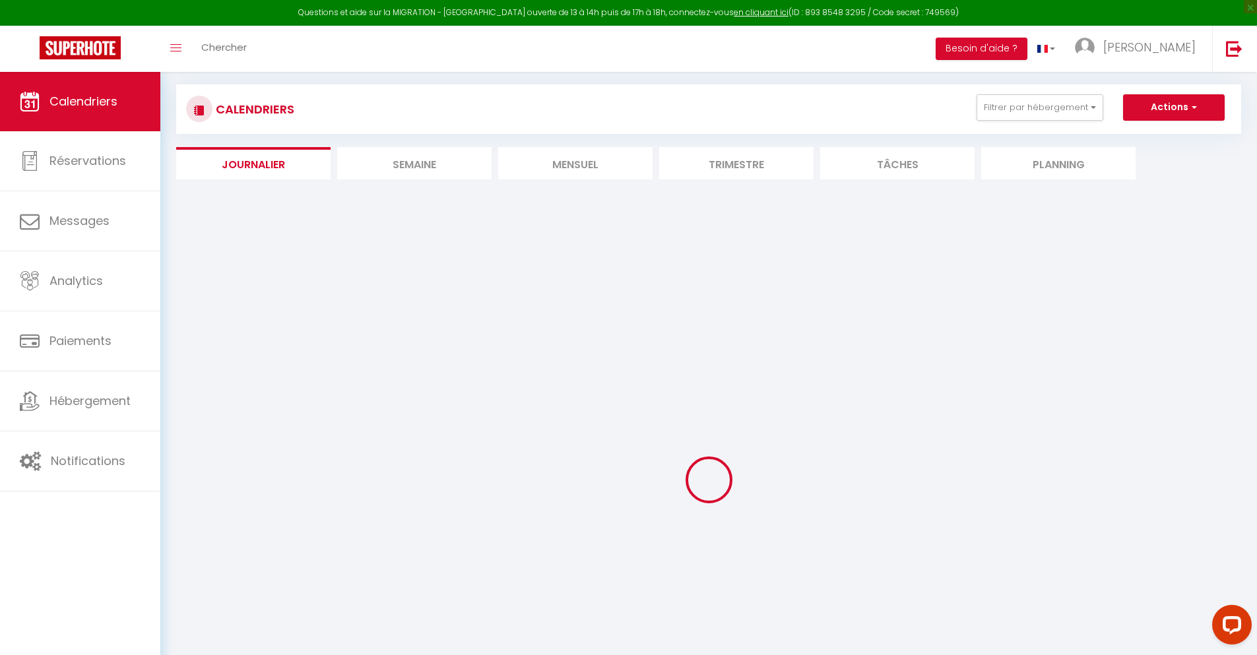
select select
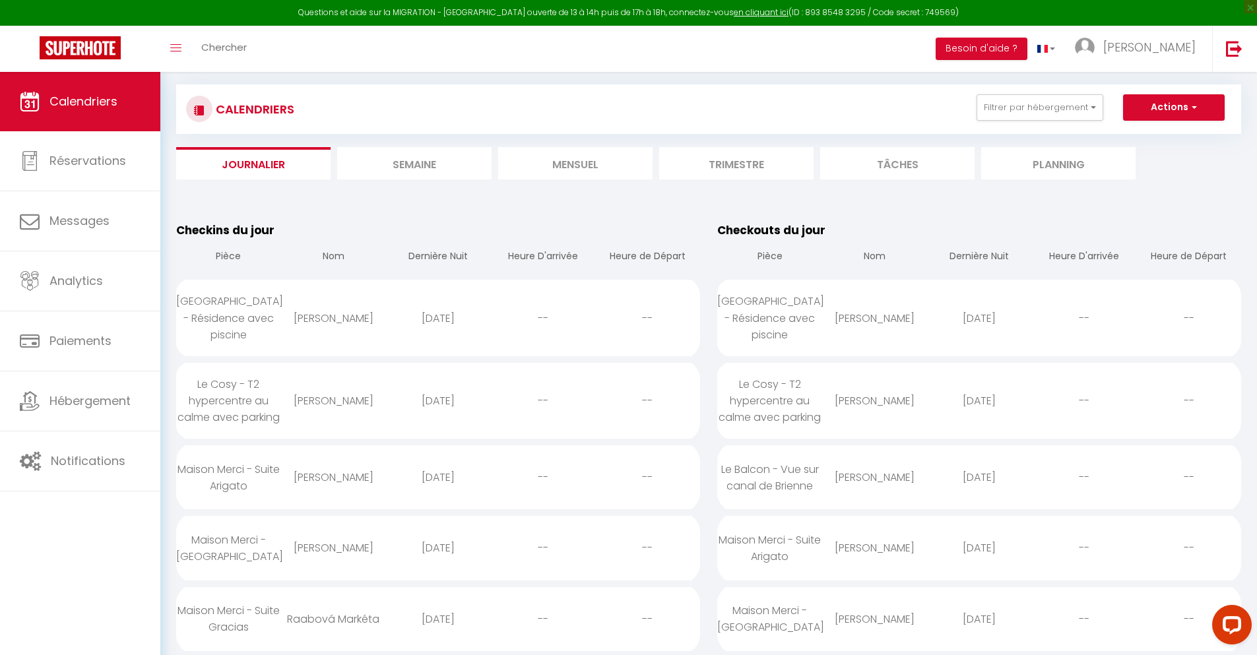
scroll to position [3772, 0]
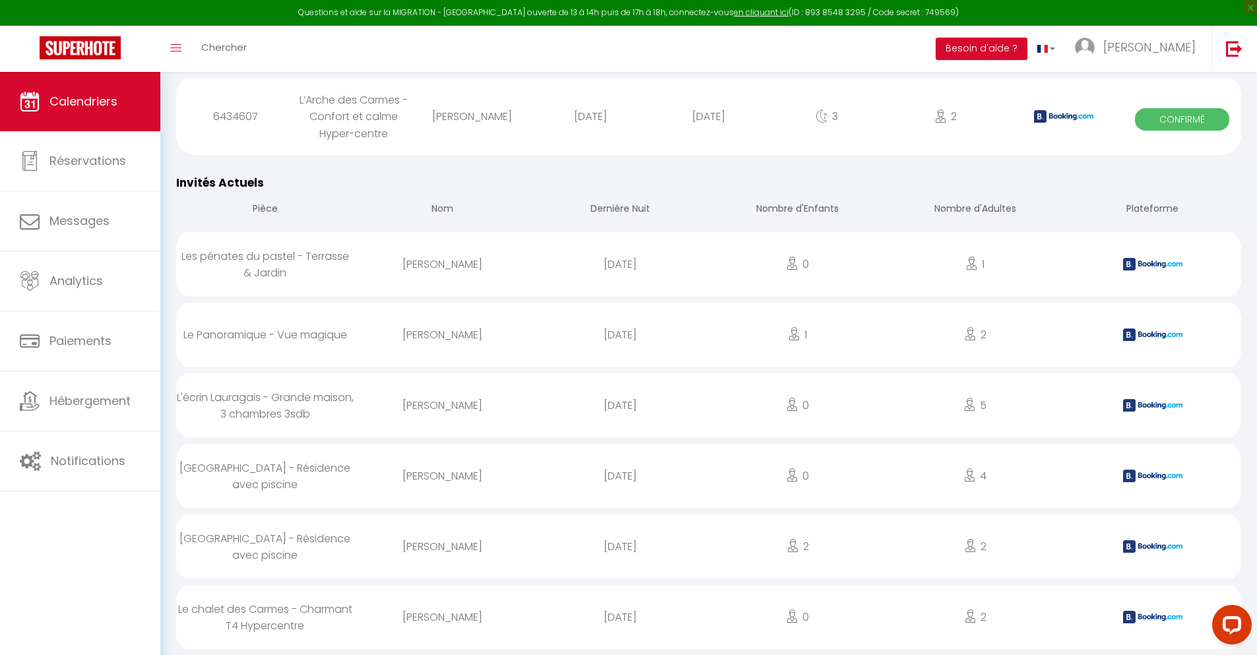
select select "0"
select select "1"
select select
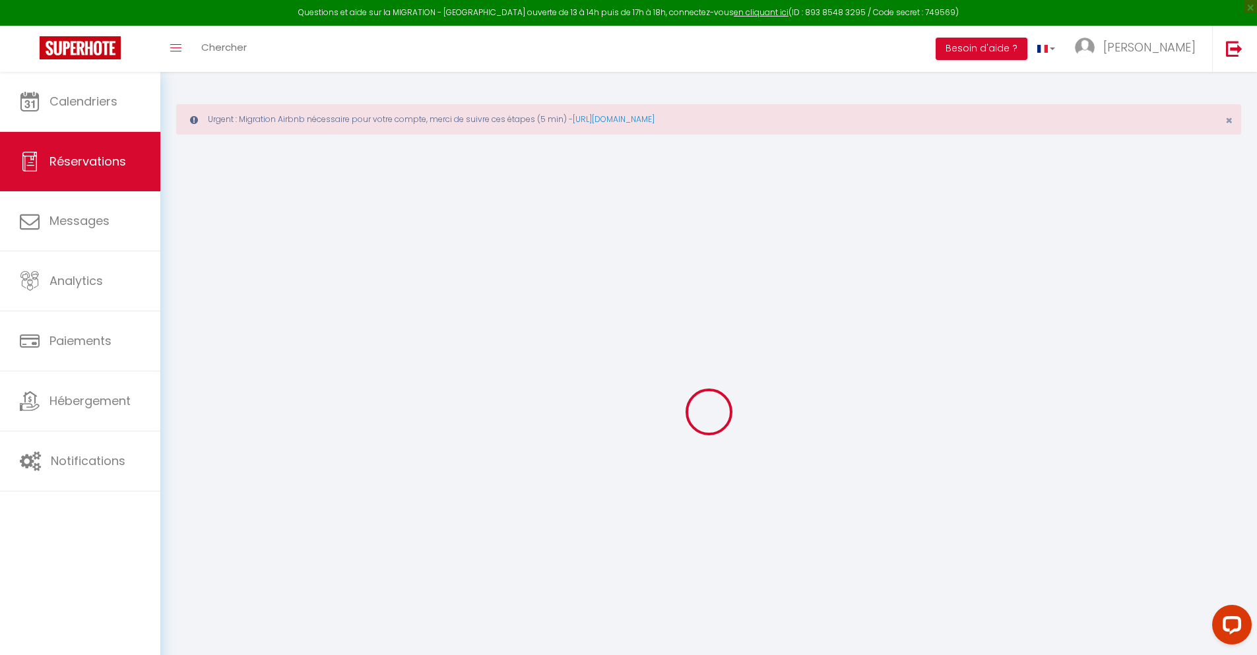
select select
checkbox input "false"
type textarea "** THIS RESERVATION HAS BEEN PRE-PAID ** BOOKING NOTE : Payment charge is EUR 2…"
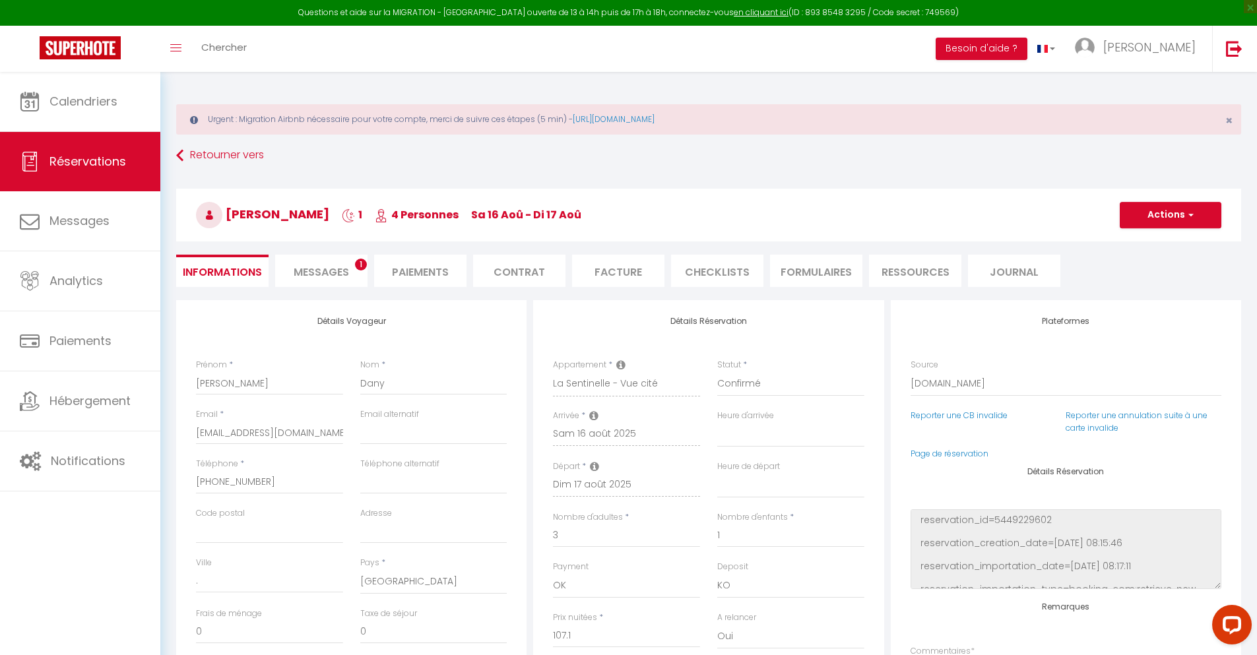
type input "36"
type input "7.01"
select select
checkbox input "false"
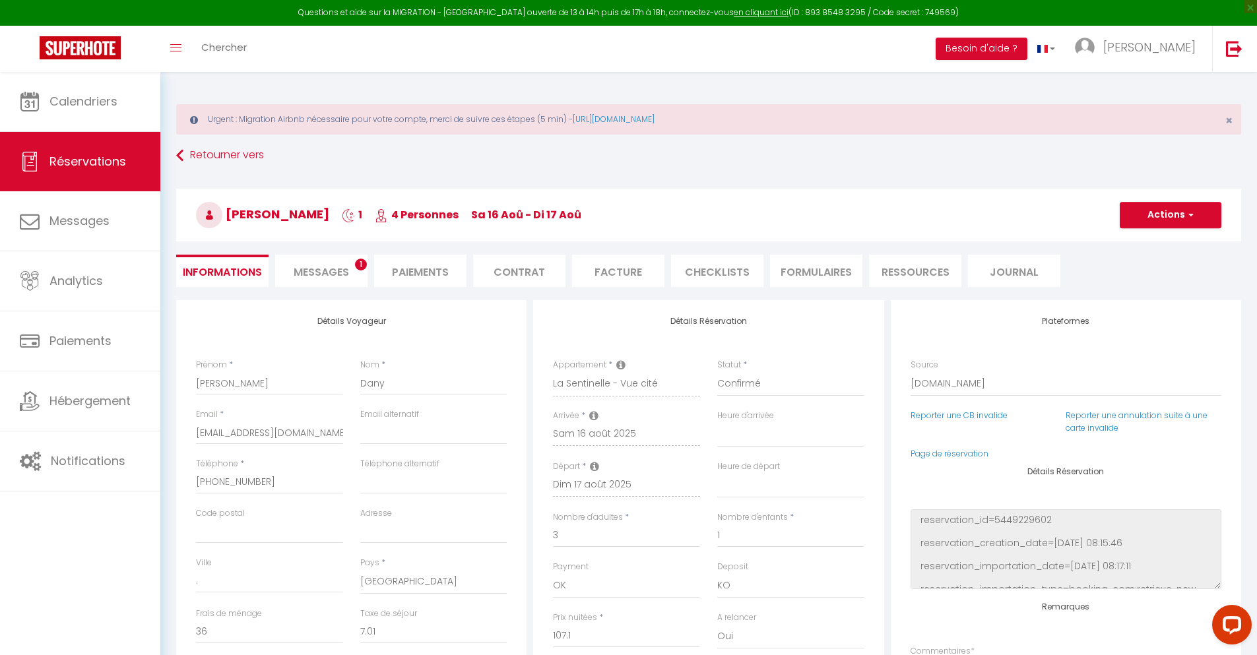
select select
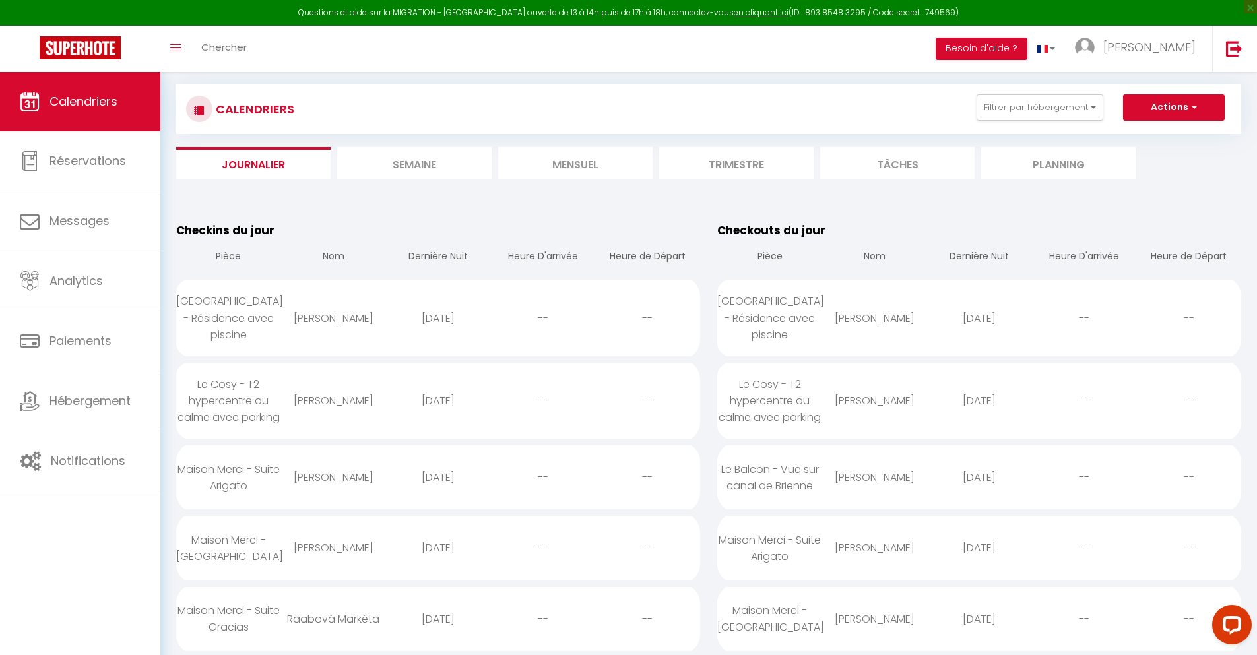
scroll to position [3843, 0]
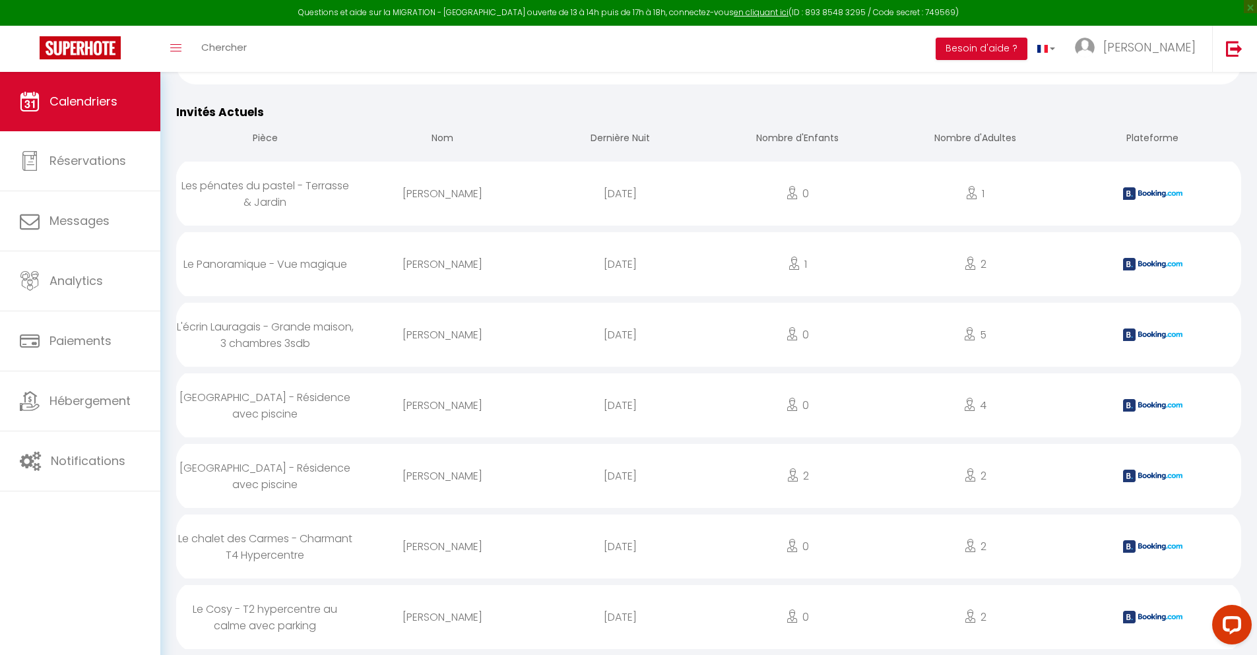
select select "0"
select select "1"
select select
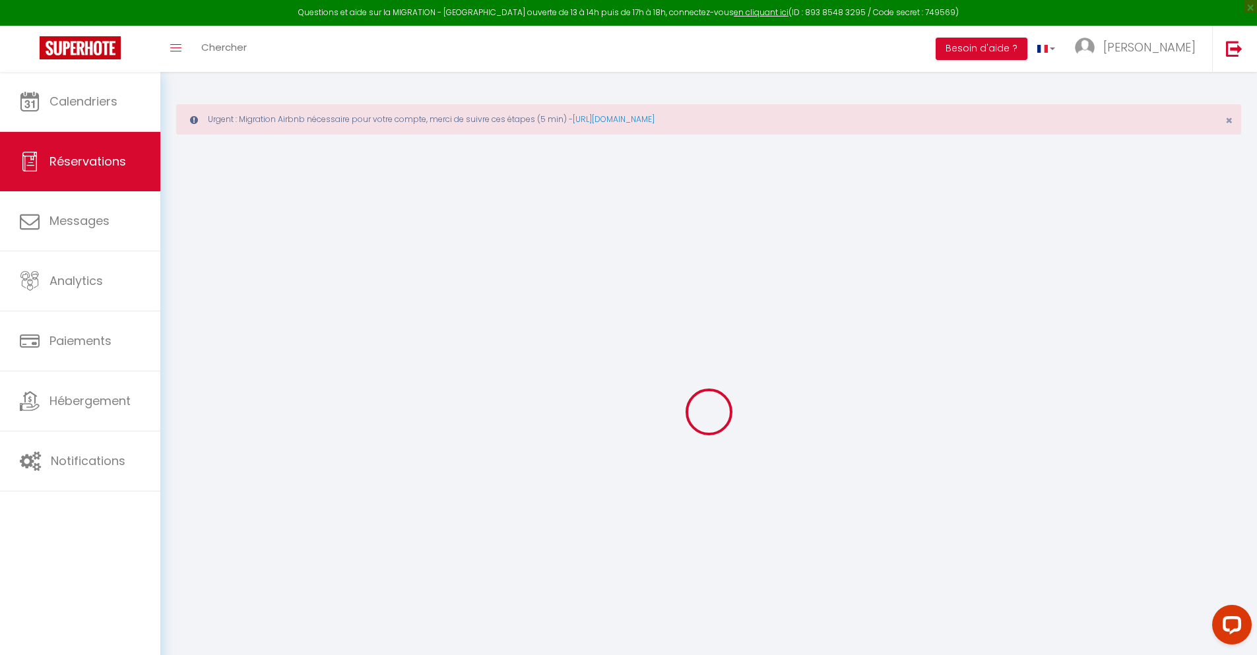
select select
checkbox input "false"
select select
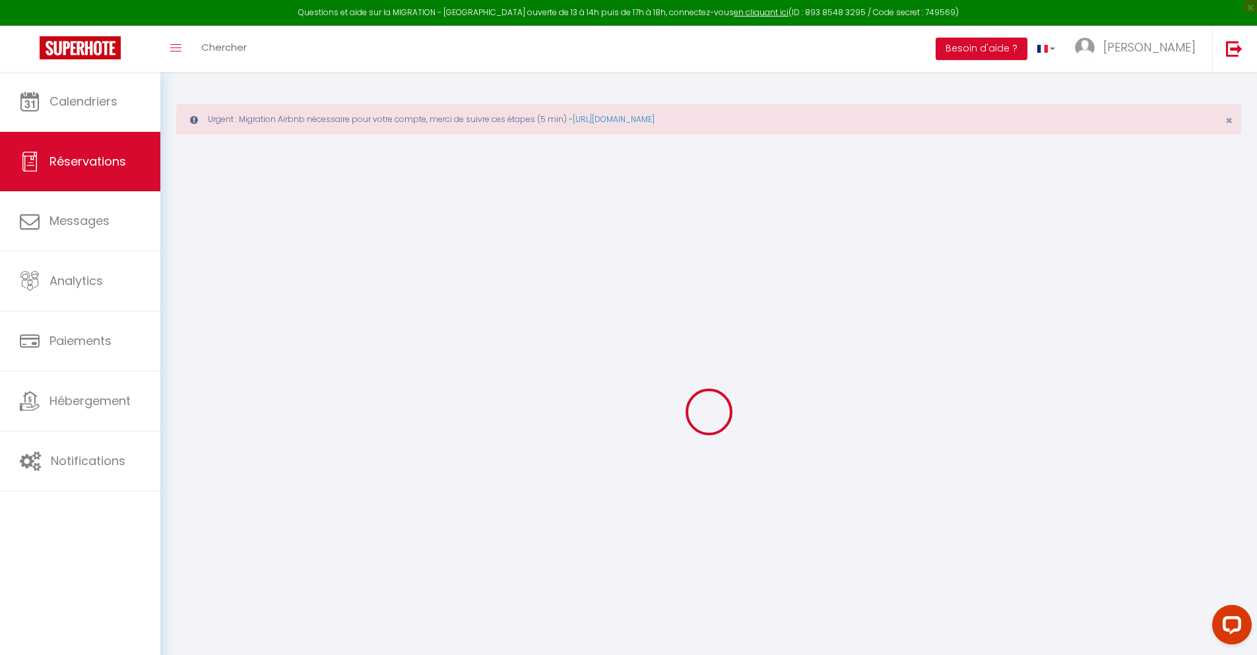
checkbox input "false"
type textarea "** THIS RESERVATION HAS BEEN PRE-PAID ** BOOKING NOTE : Payment charge is EUR 4…"
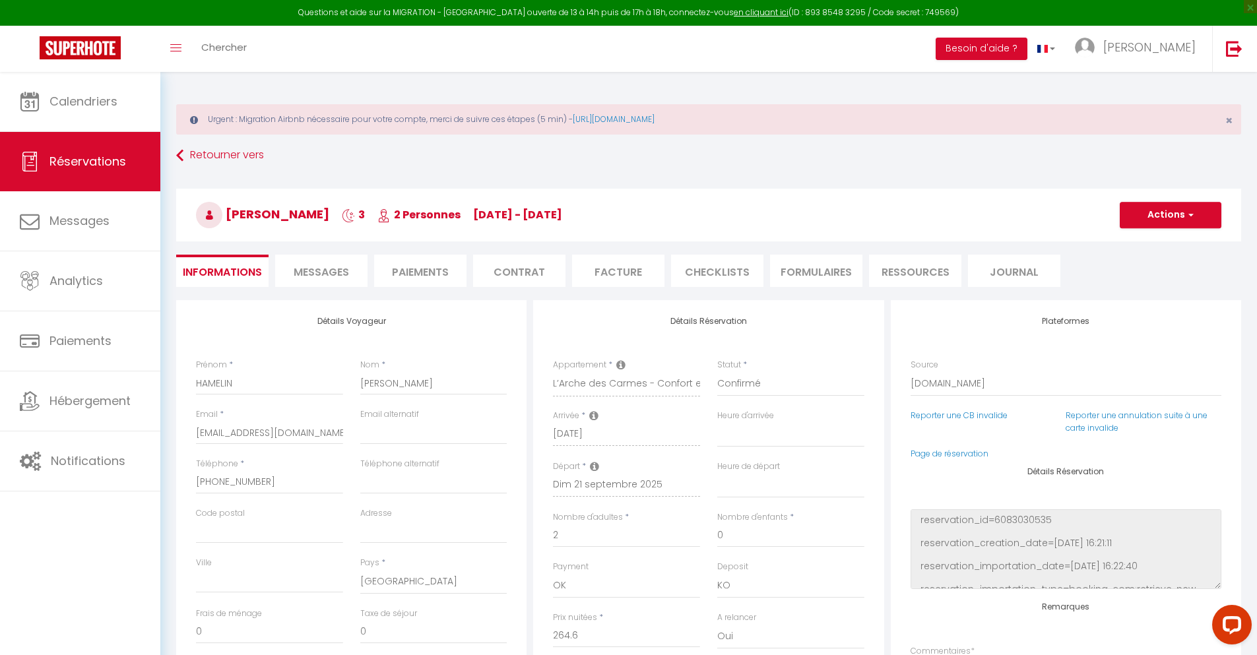
type input "45"
type input "17.32"
select select
checkbox input "false"
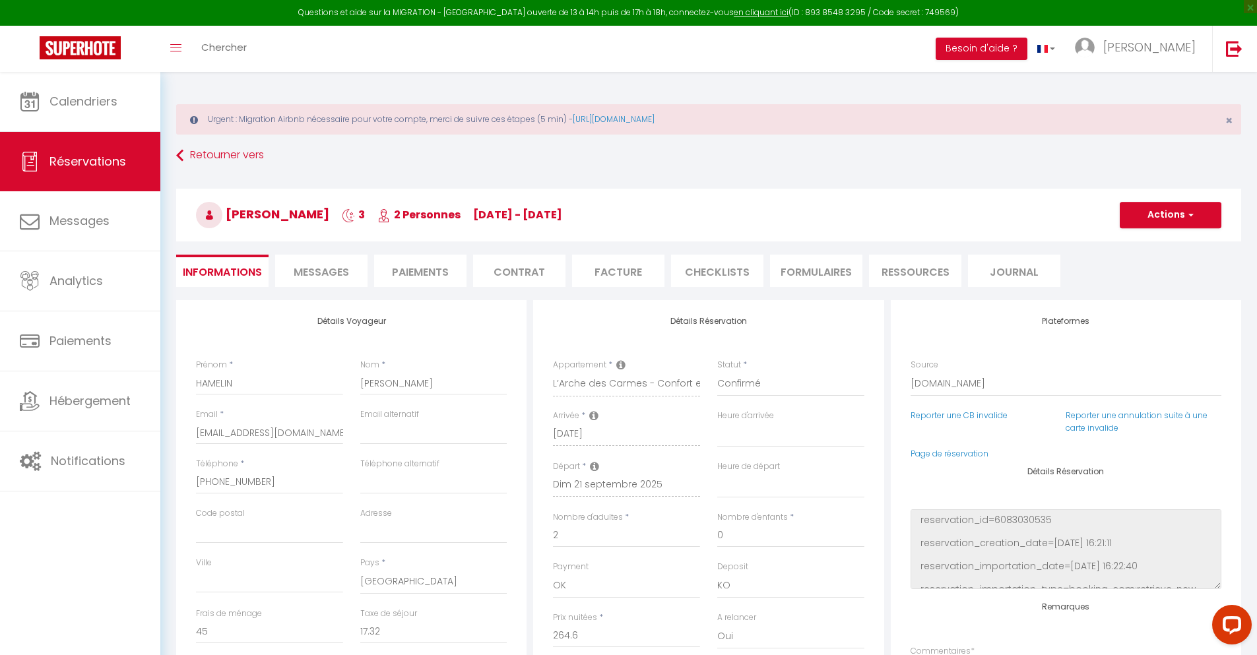
select select
